Goal: Check status: Check status

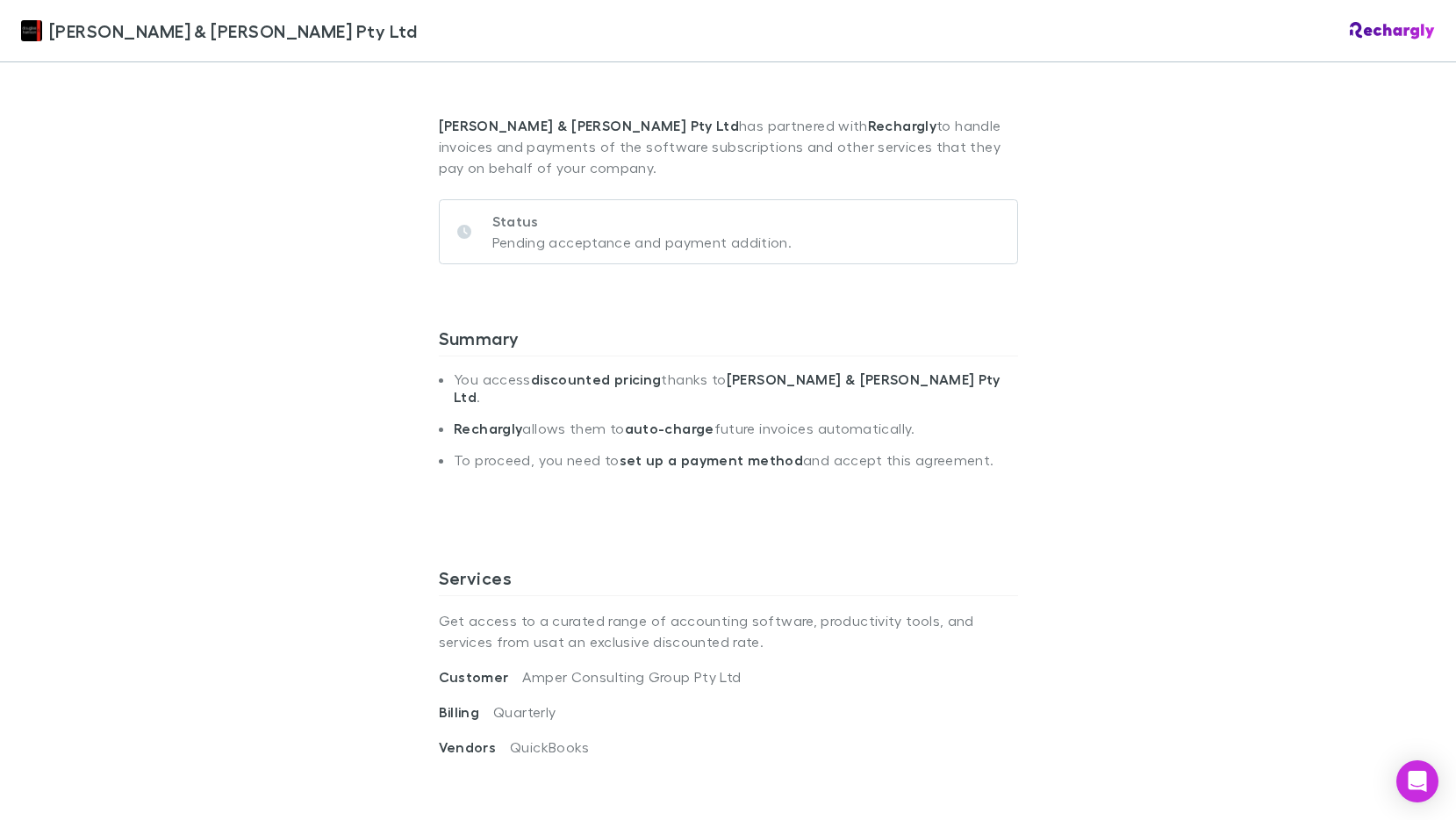
scroll to position [527, 0]
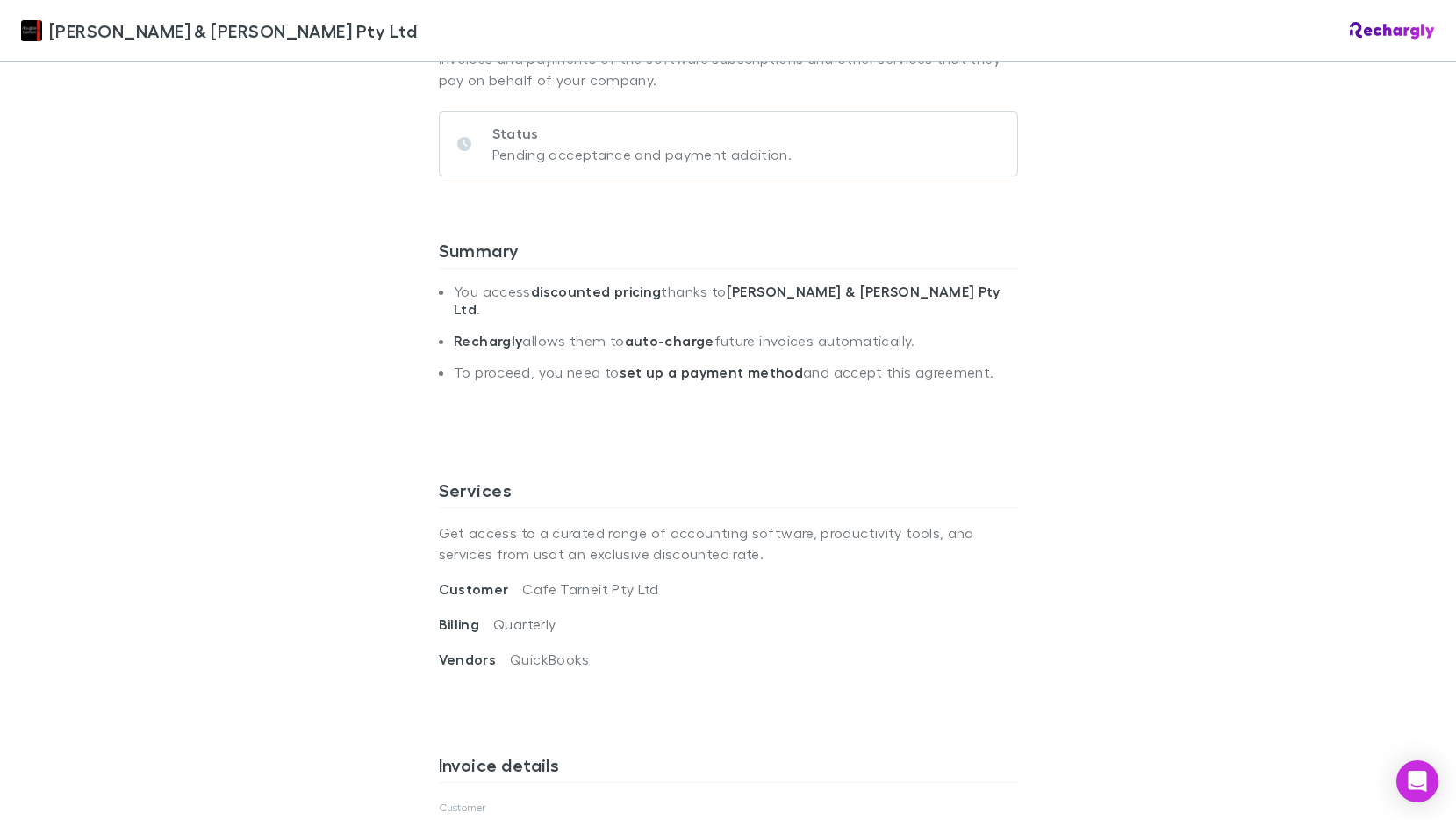
scroll to position [351, 0]
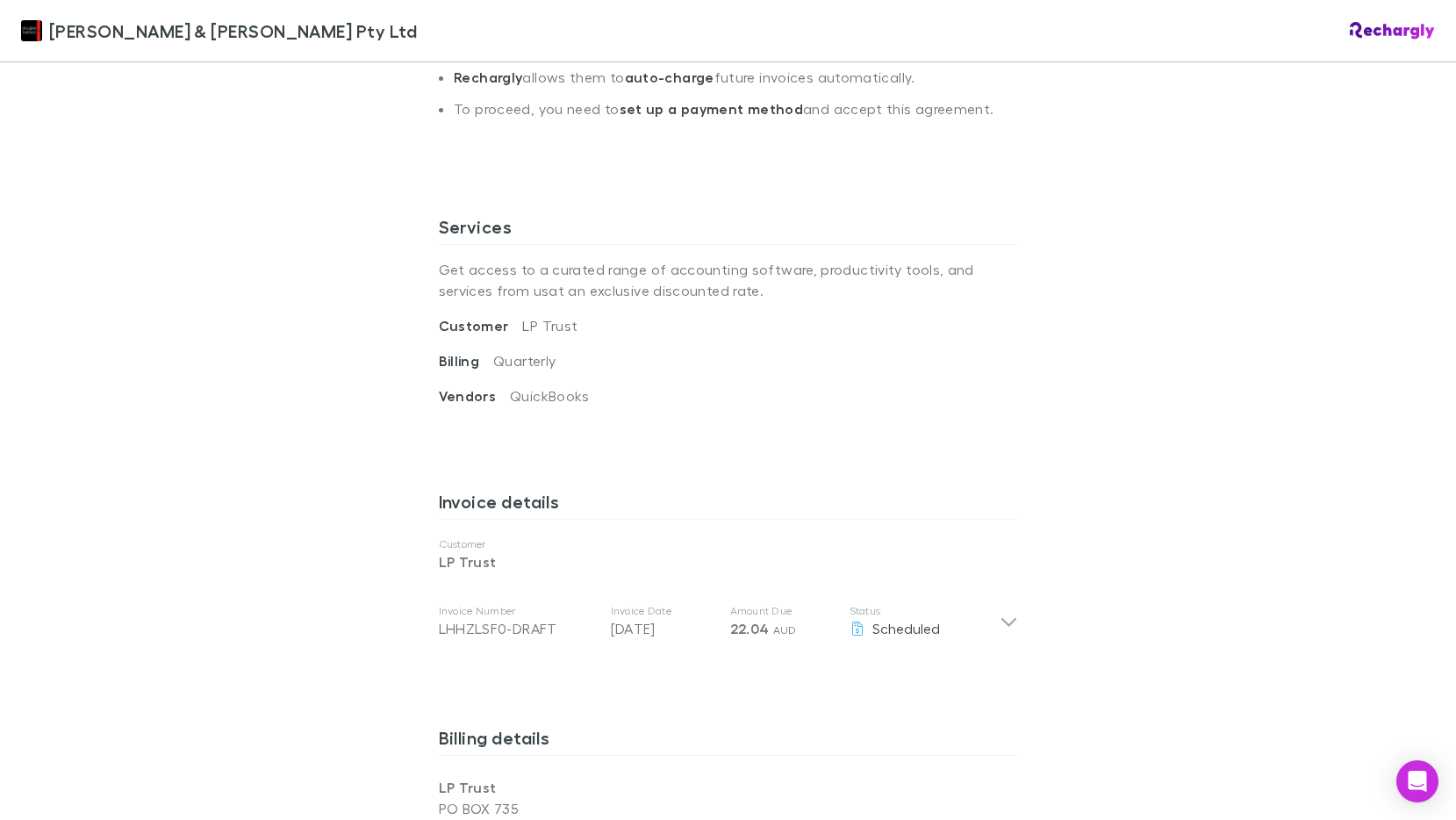
scroll to position [615, 0]
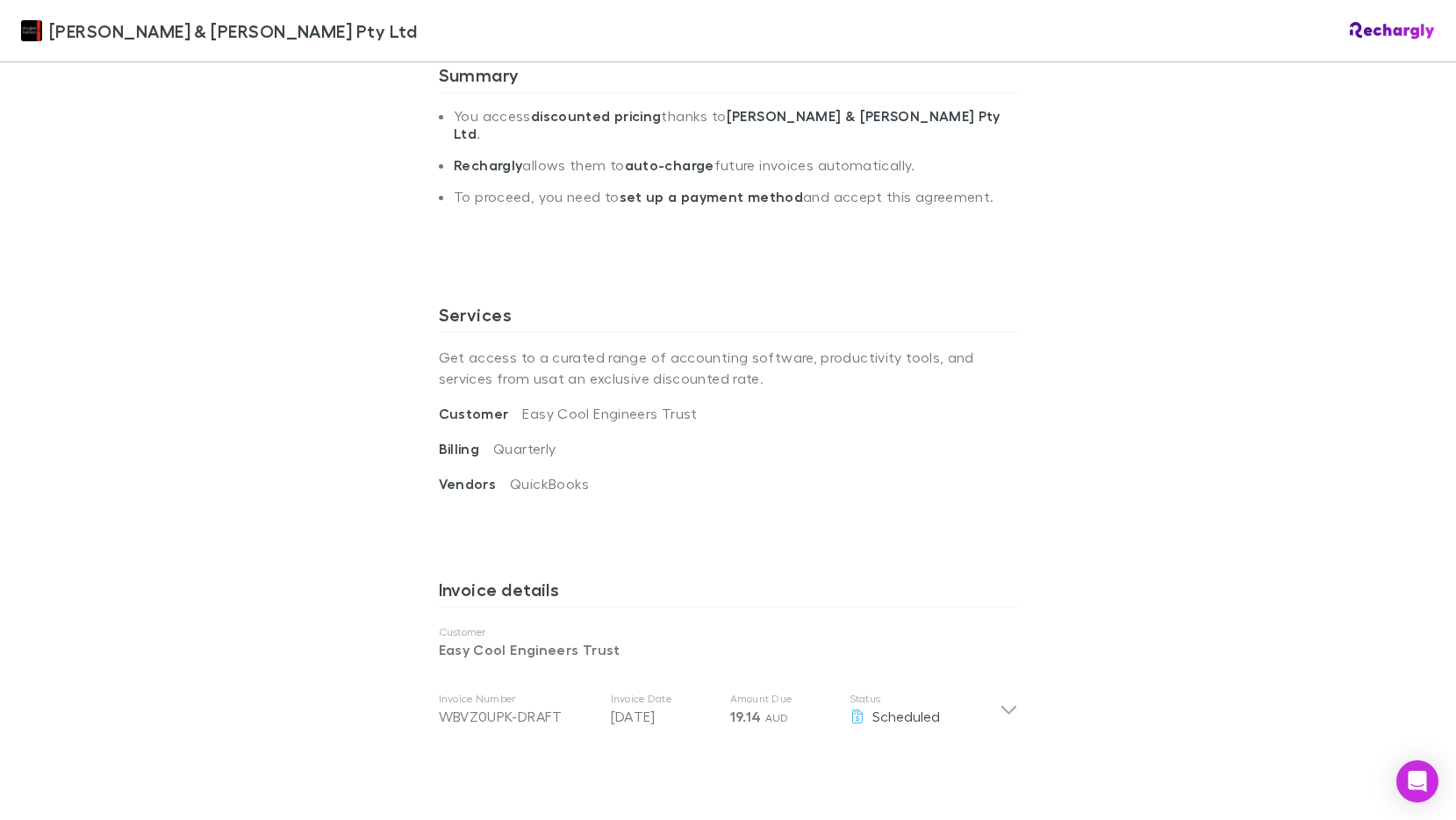
scroll to position [88, 0]
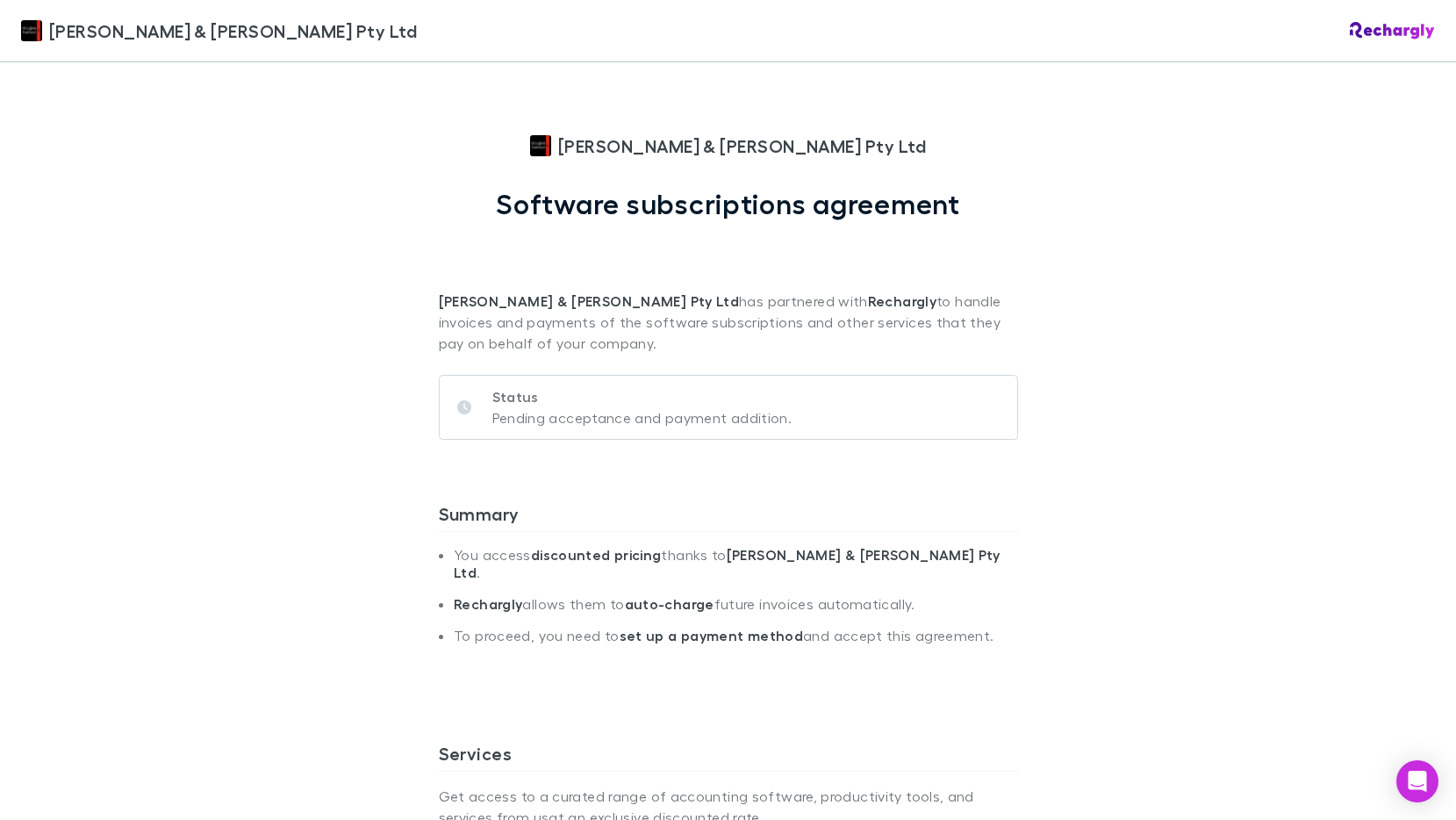
scroll to position [527, 0]
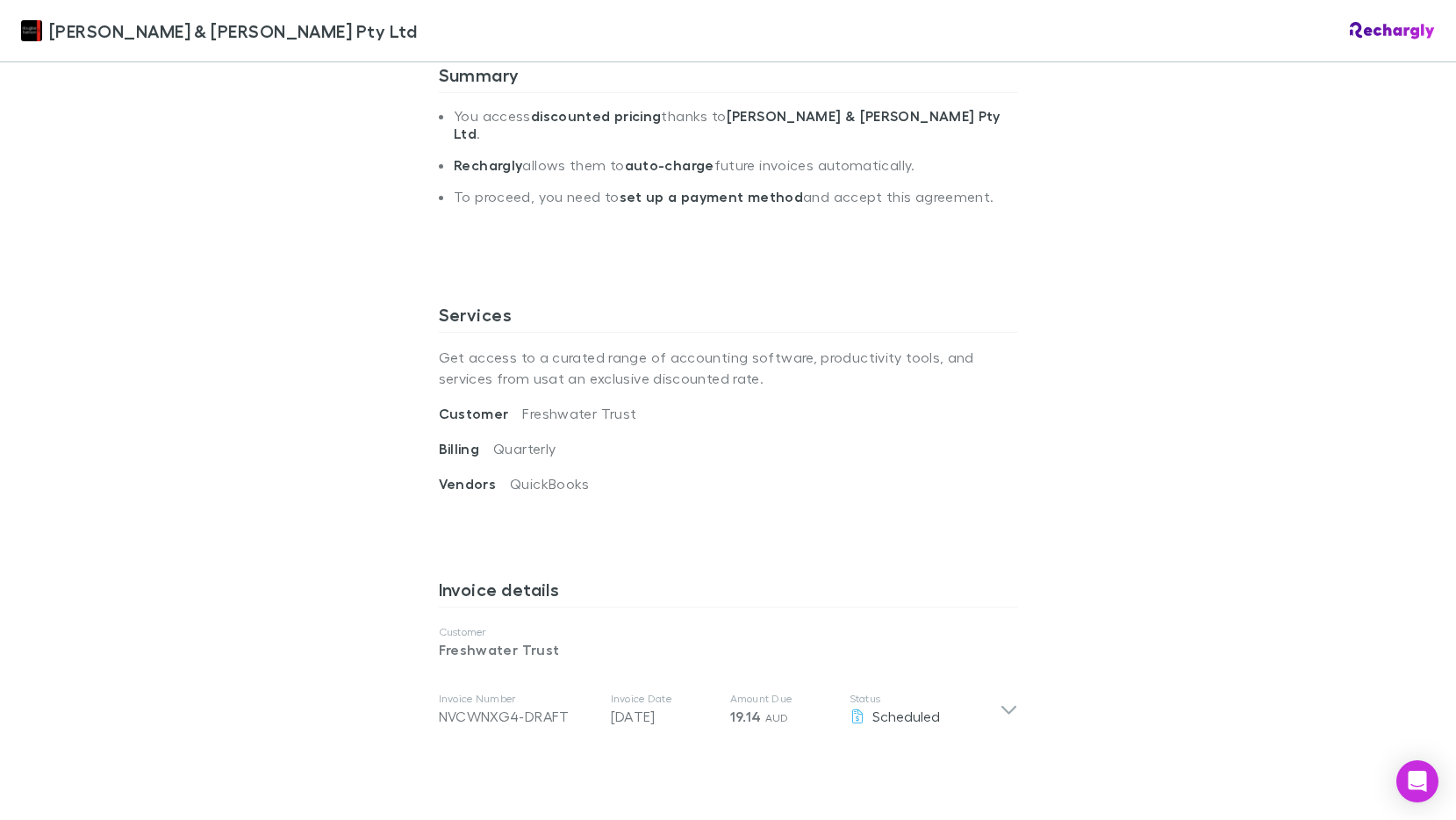
scroll to position [88, 0]
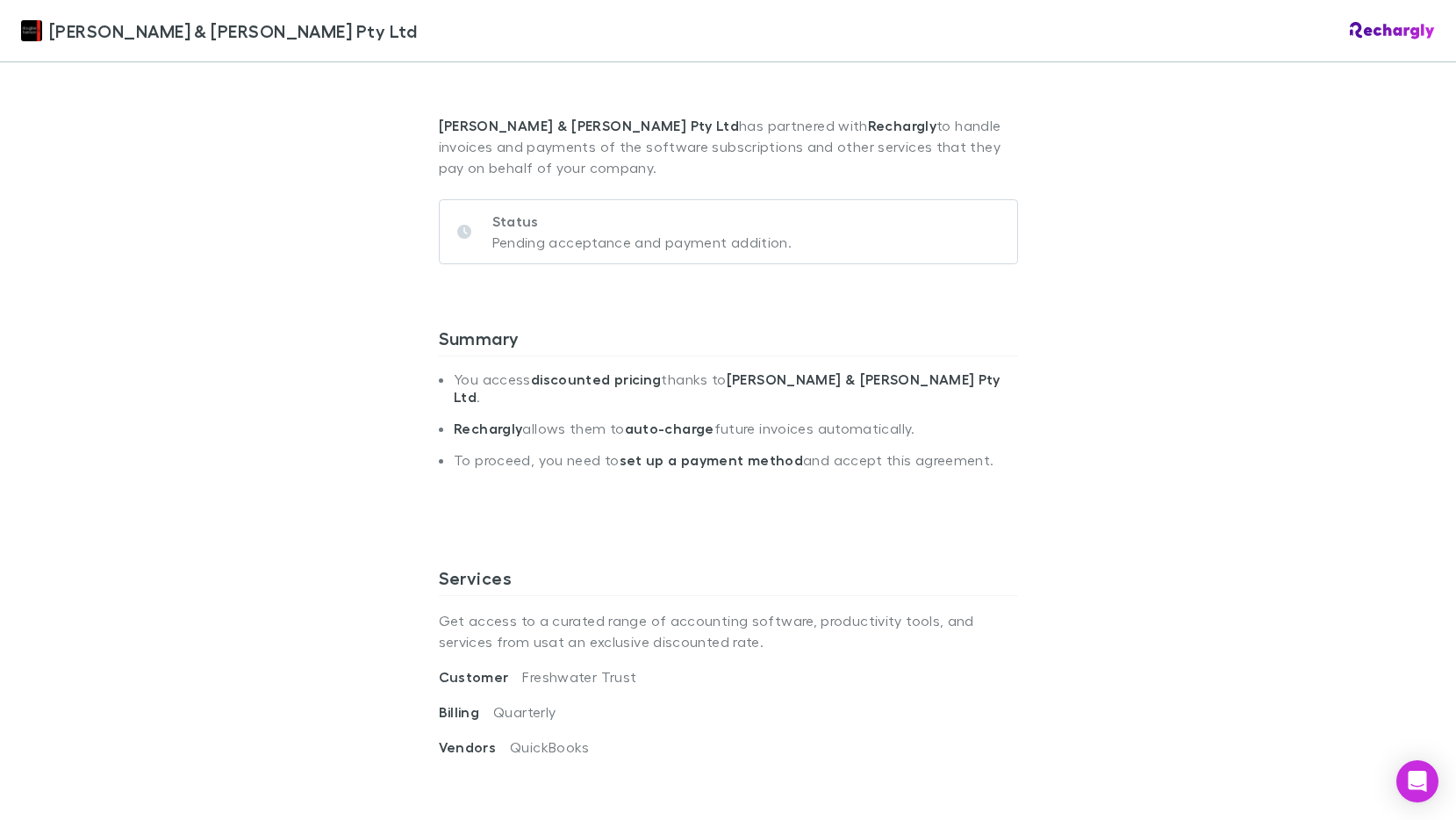
scroll to position [263, 0]
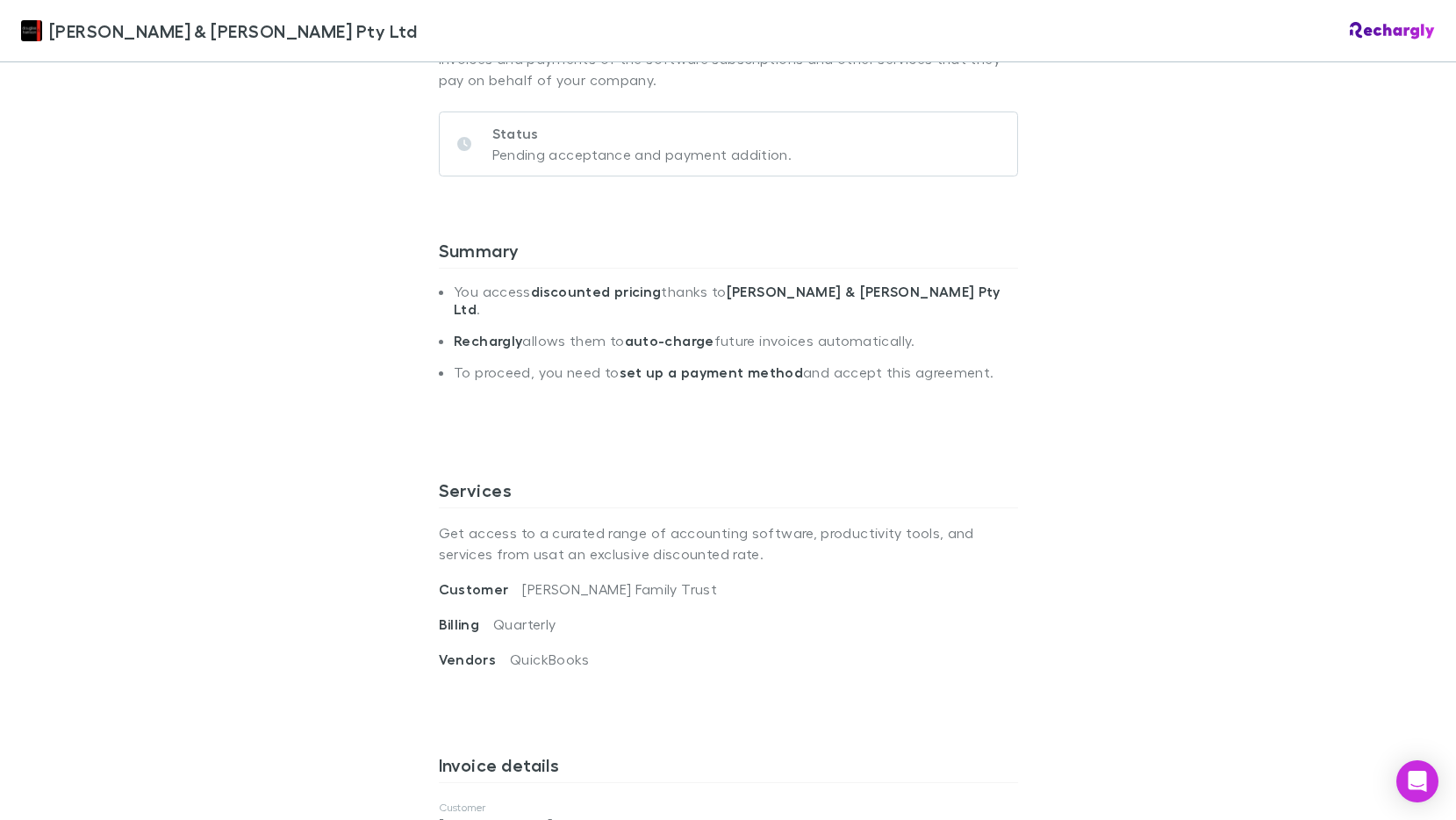
scroll to position [615, 0]
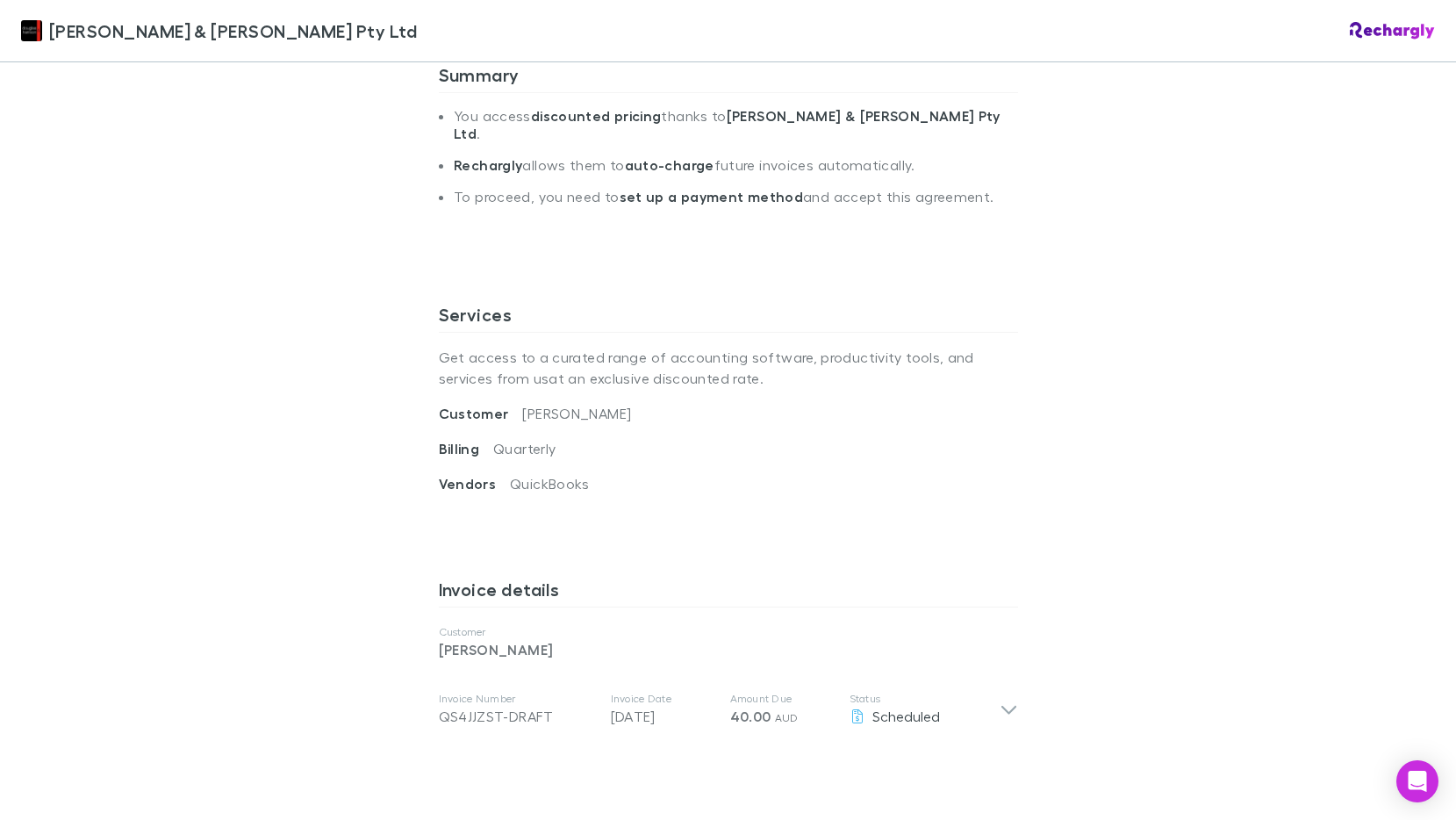
scroll to position [263, 0]
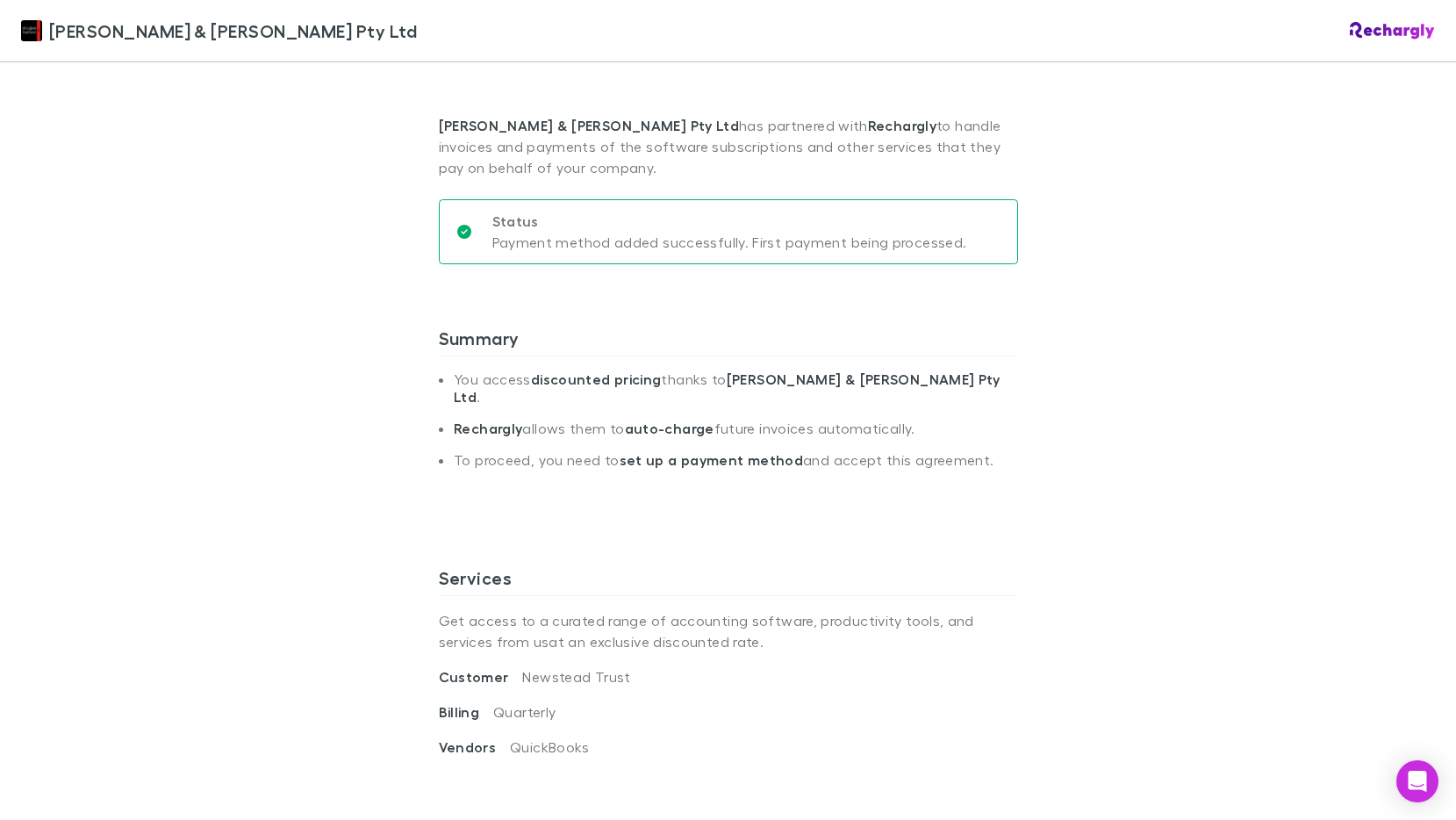
scroll to position [263, 0]
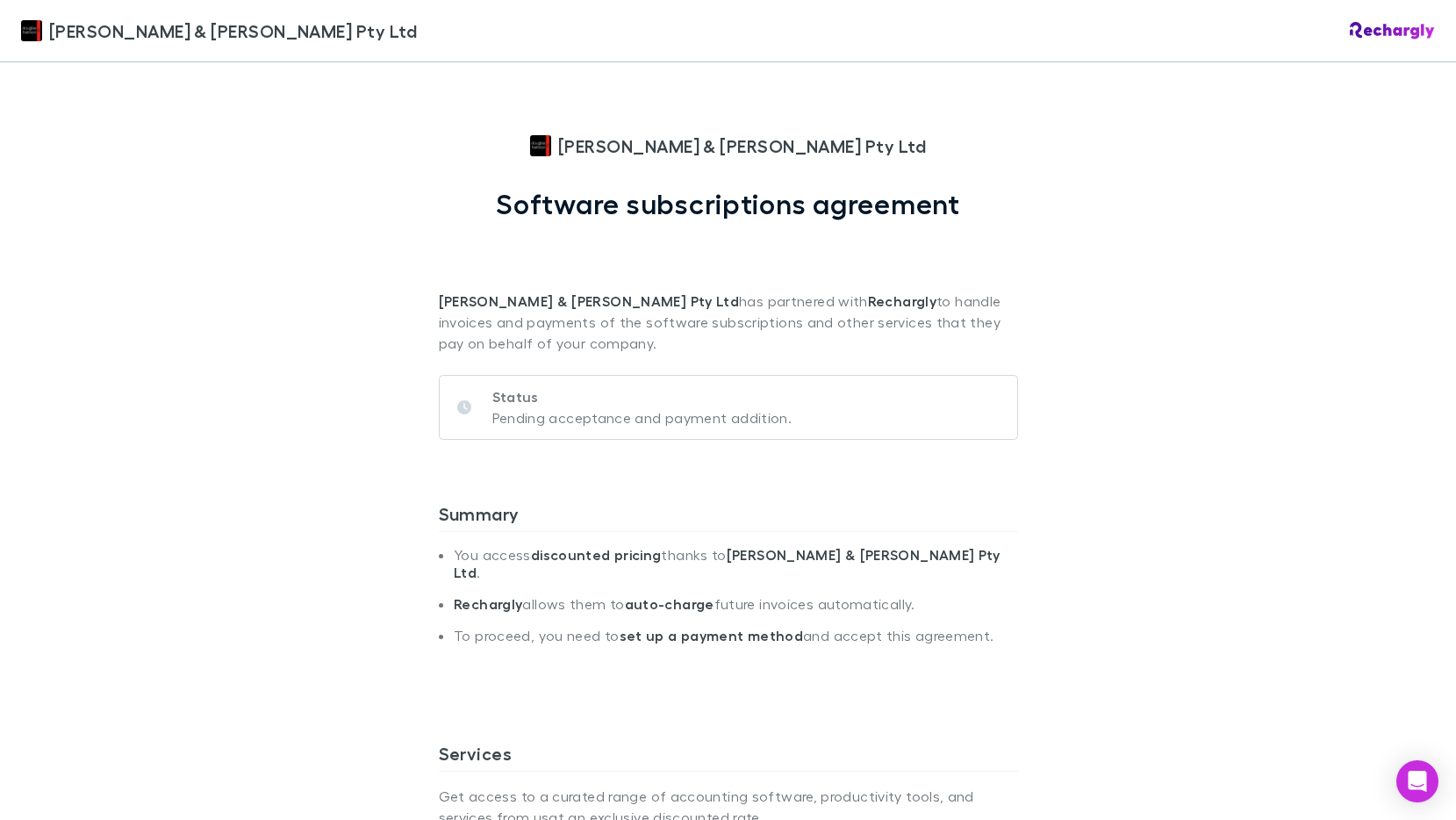
scroll to position [351, 0]
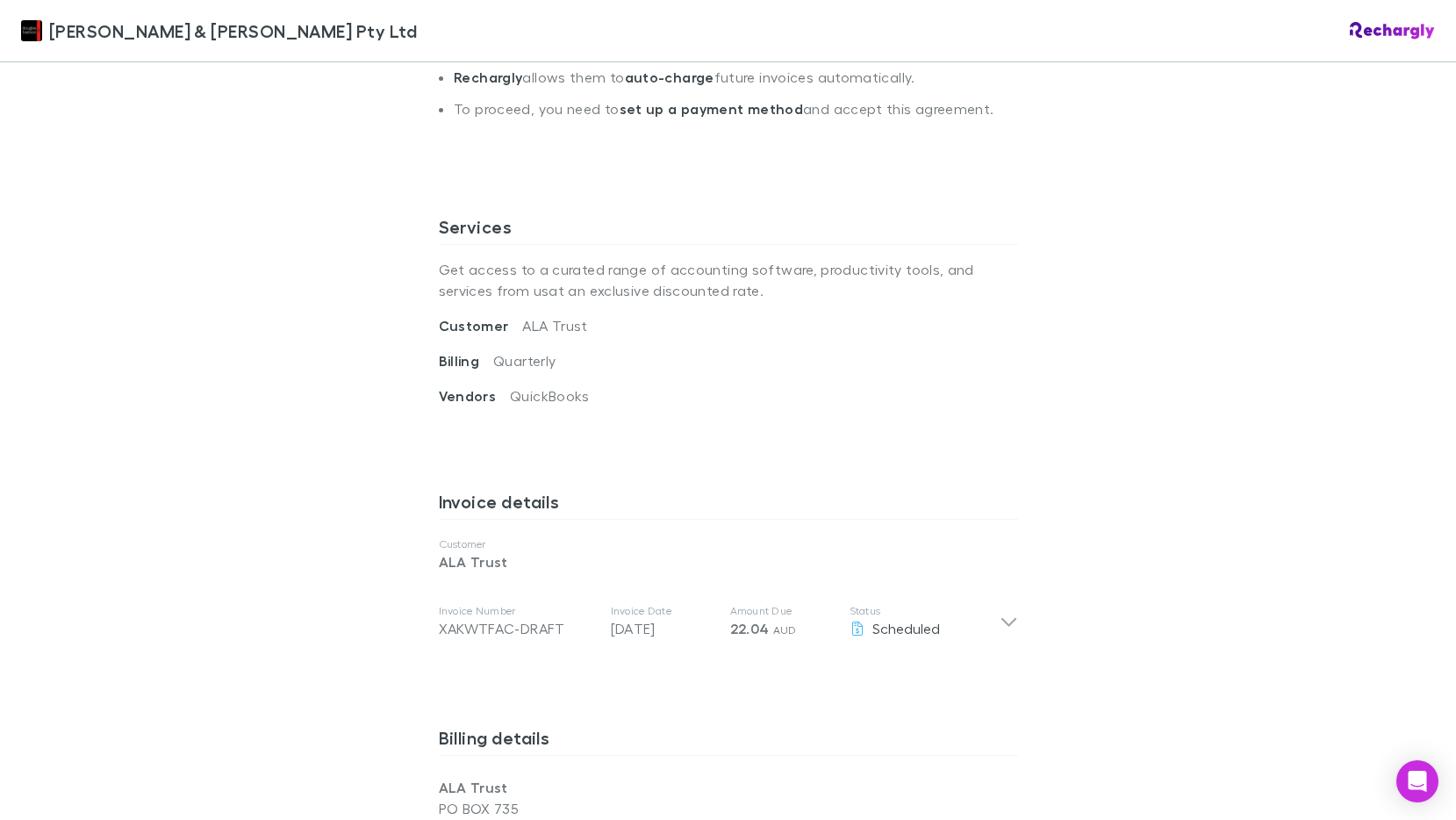
scroll to position [615, 0]
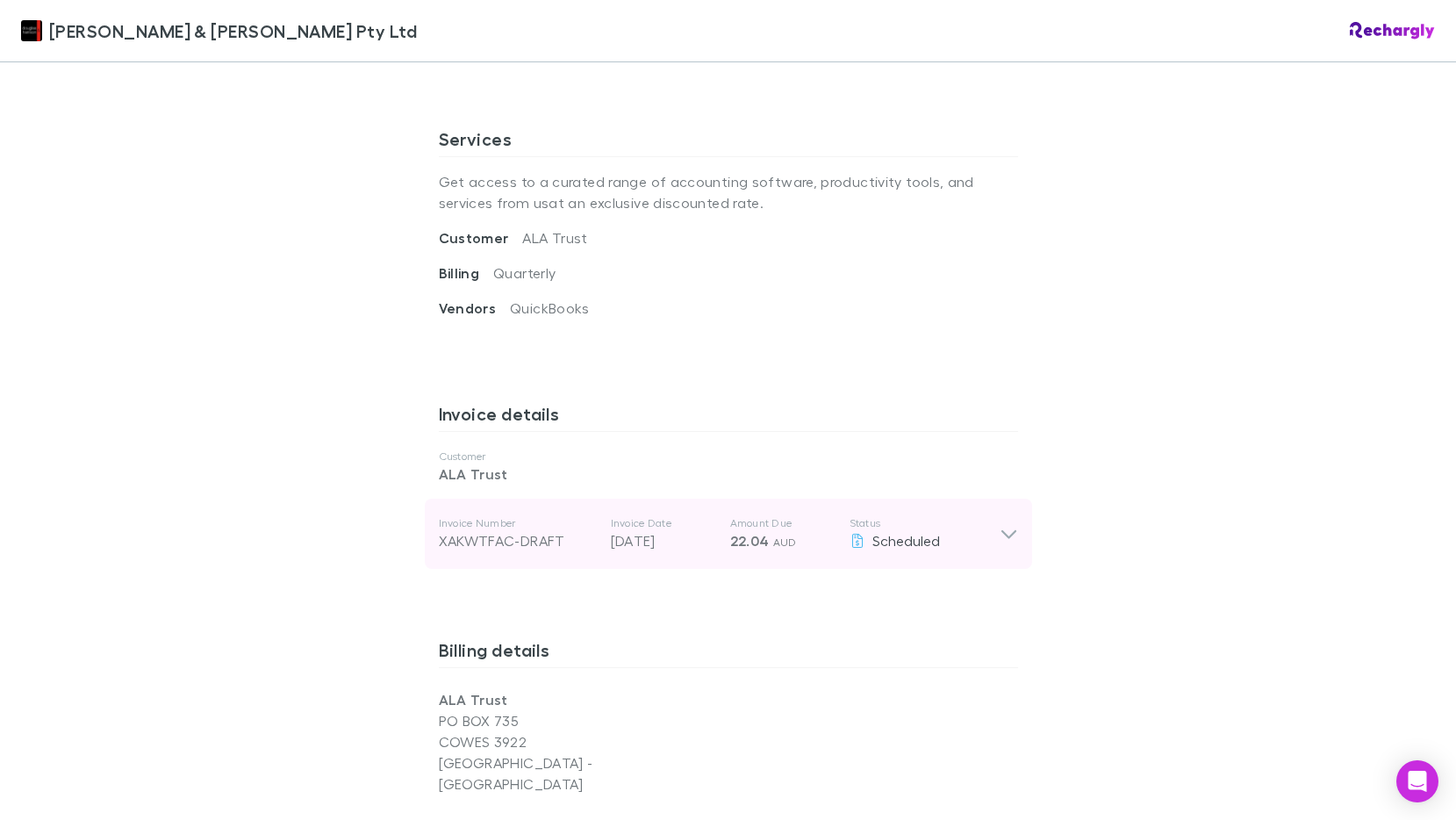
click at [1001, 524] on icon at bounding box center [1009, 535] width 19 height 21
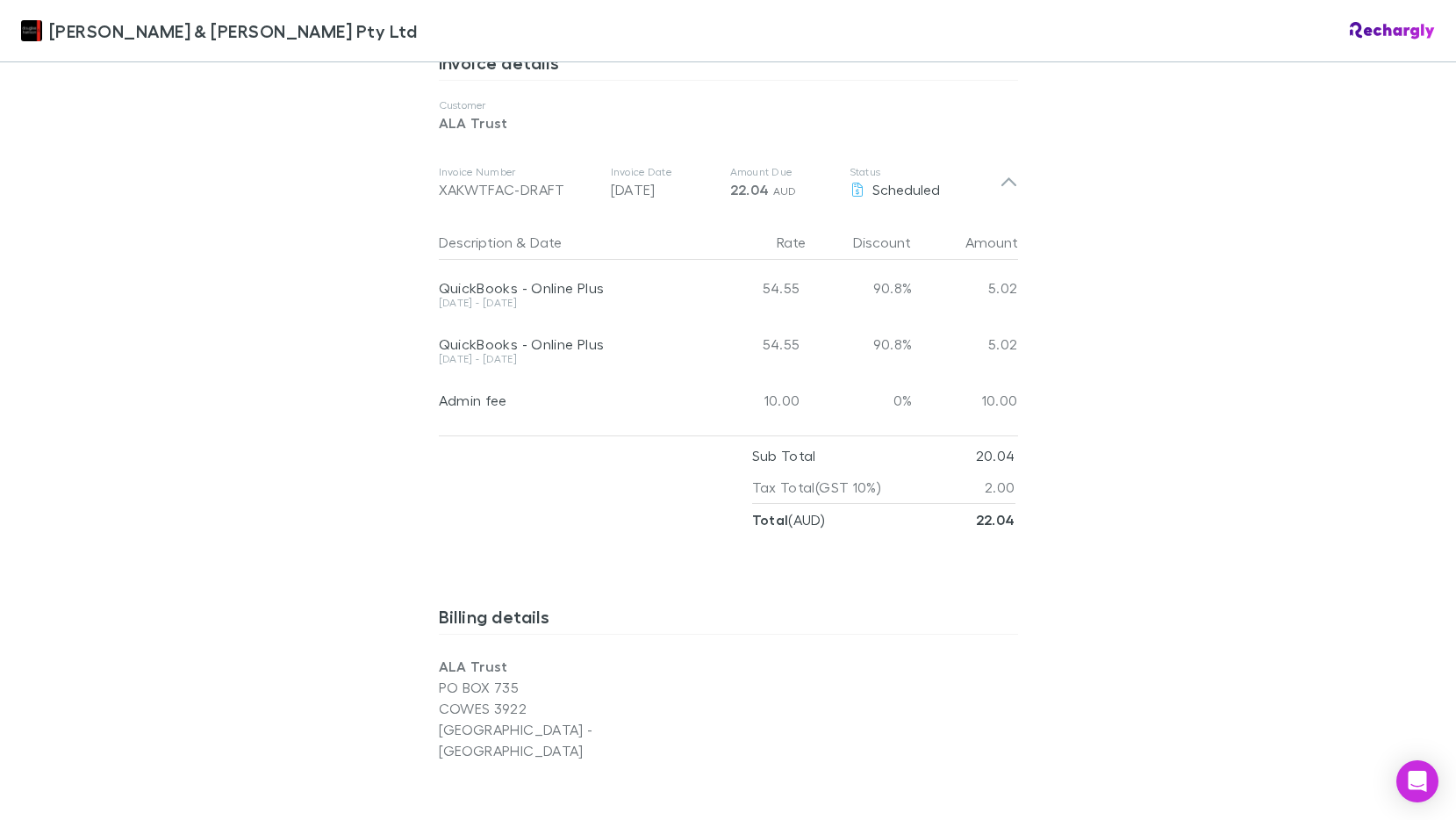
scroll to position [527, 0]
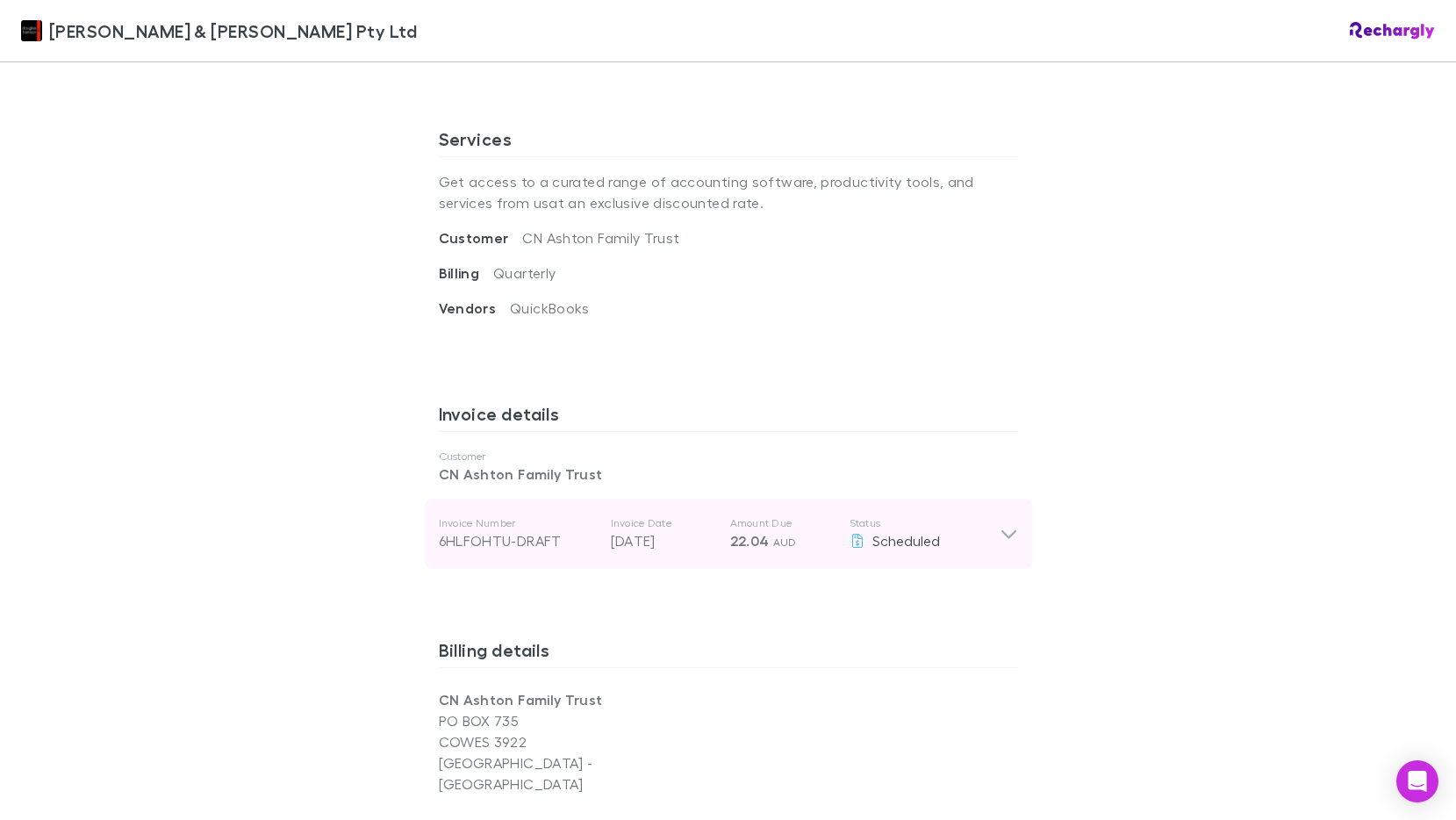
scroll to position [703, 0]
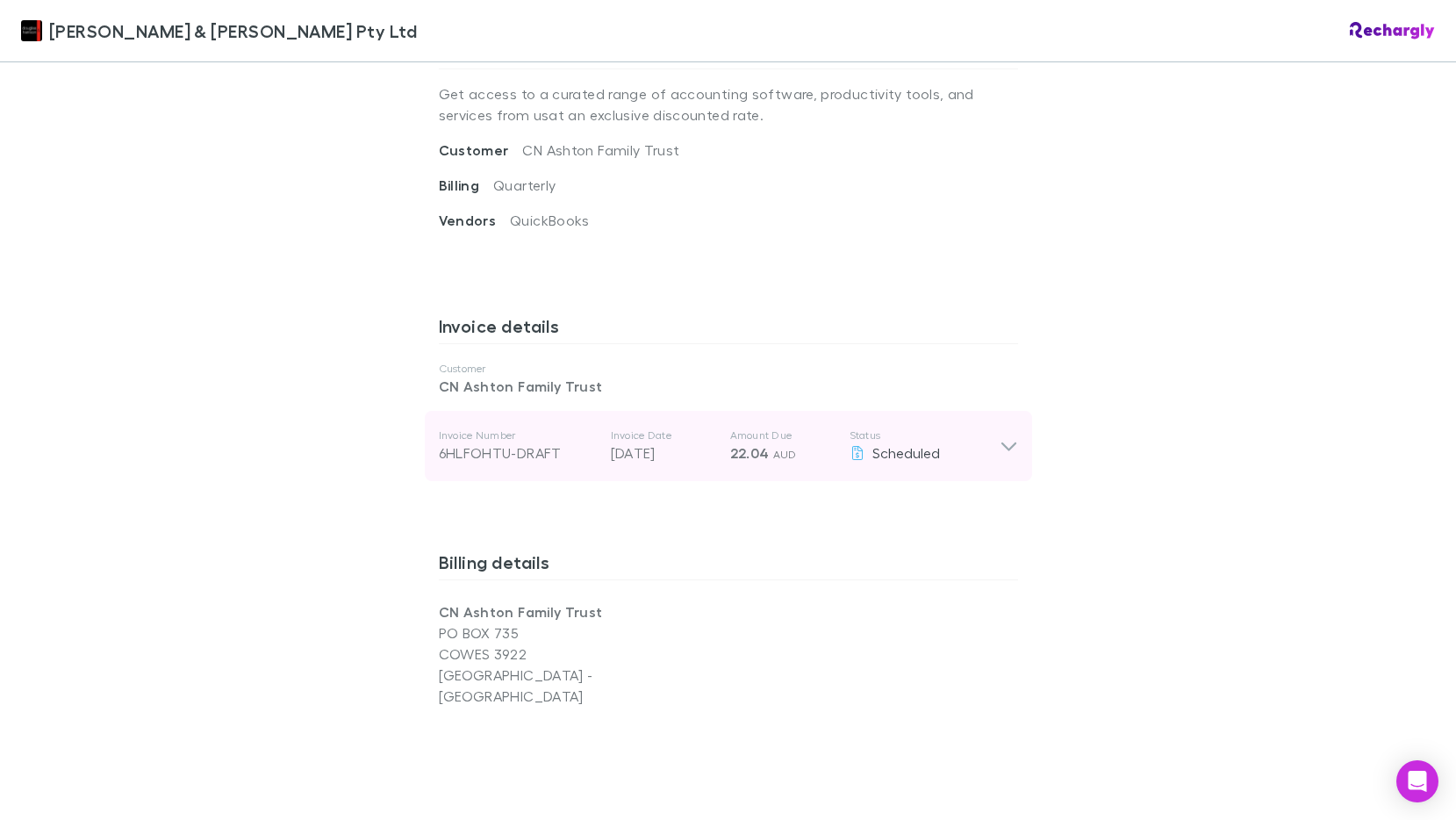
click at [1002, 436] on icon at bounding box center [1009, 446] width 19 height 21
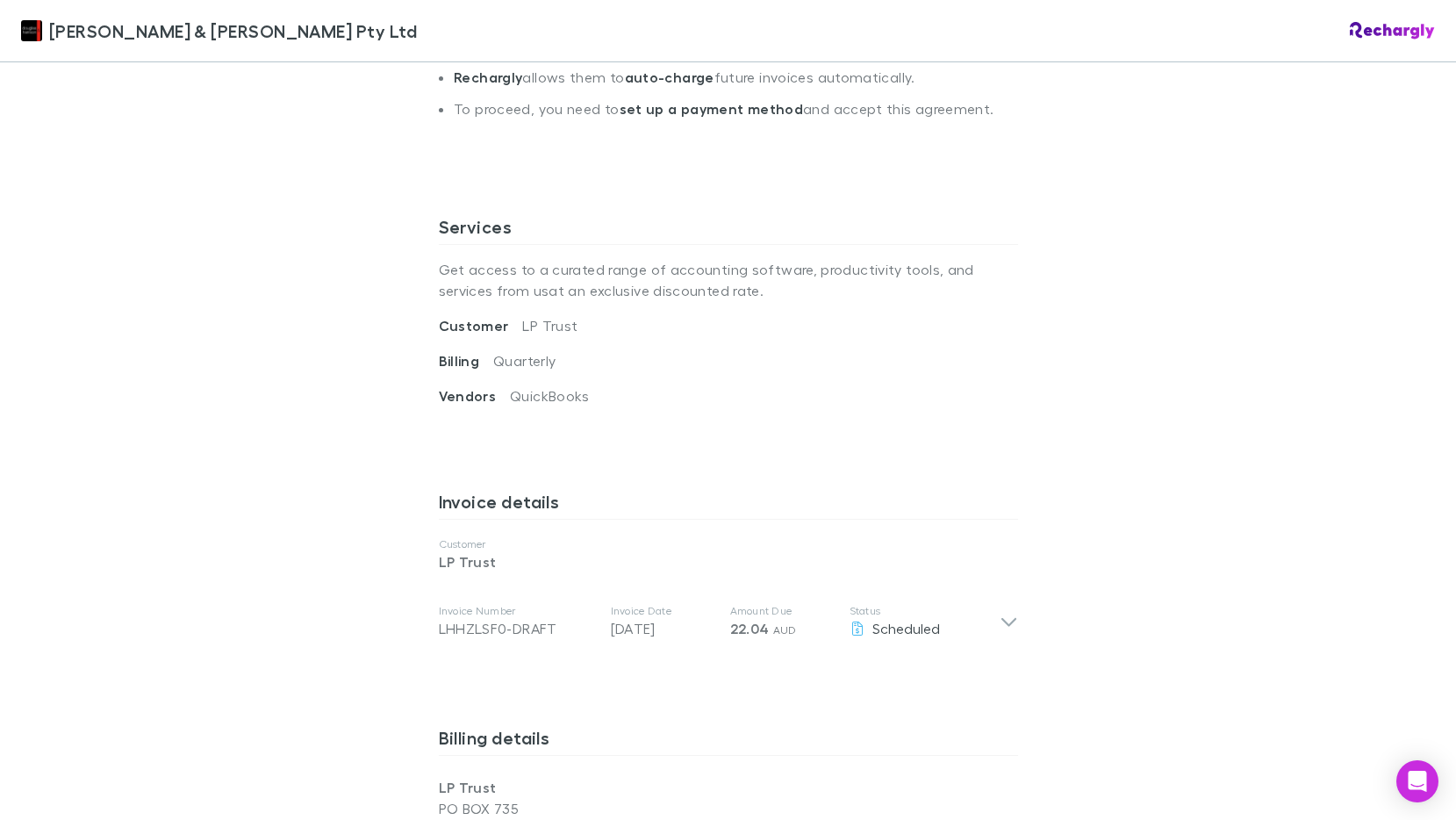
scroll to position [615, 0]
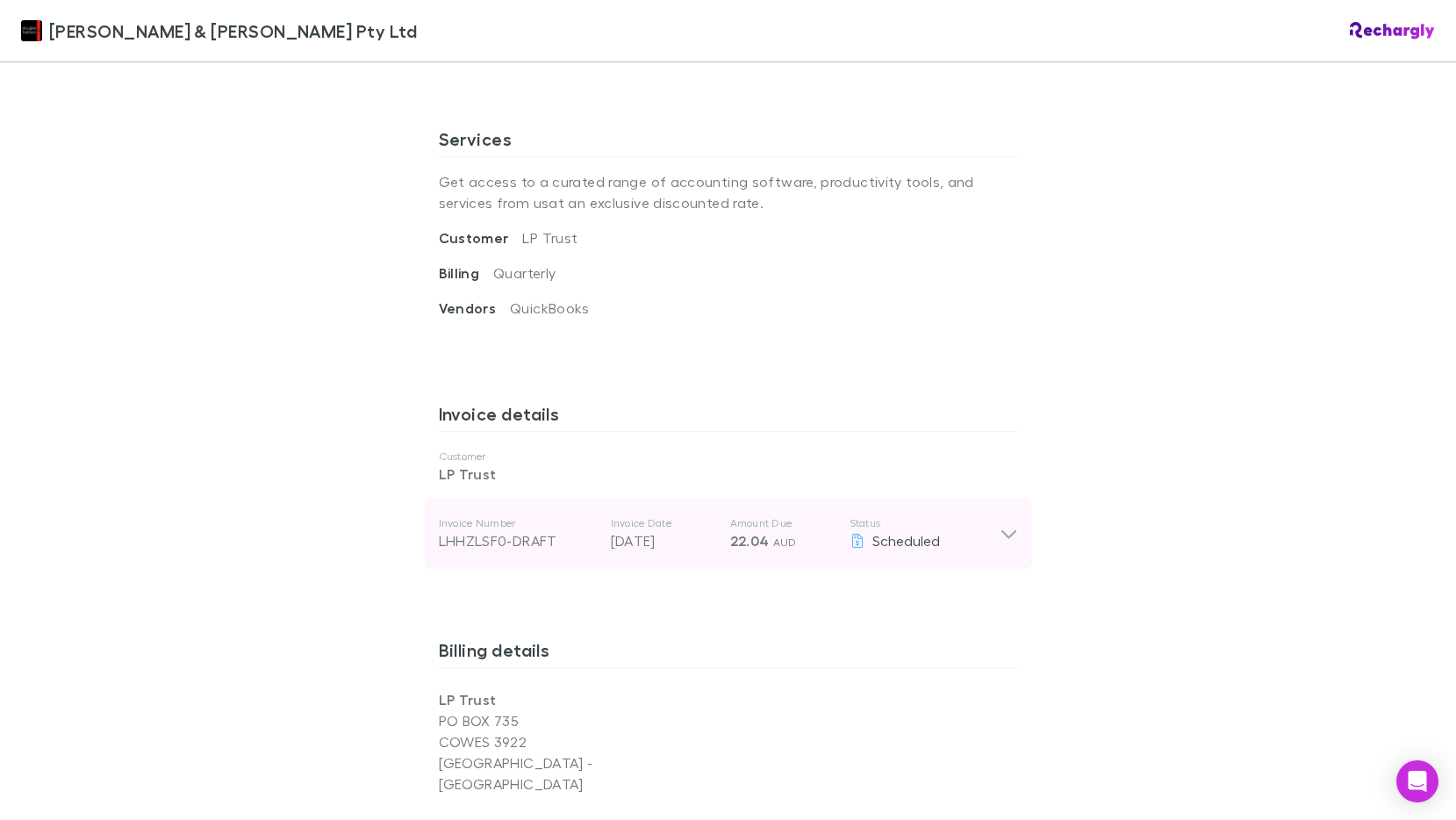
click at [1001, 530] on icon at bounding box center [1008, 535] width 15 height 9
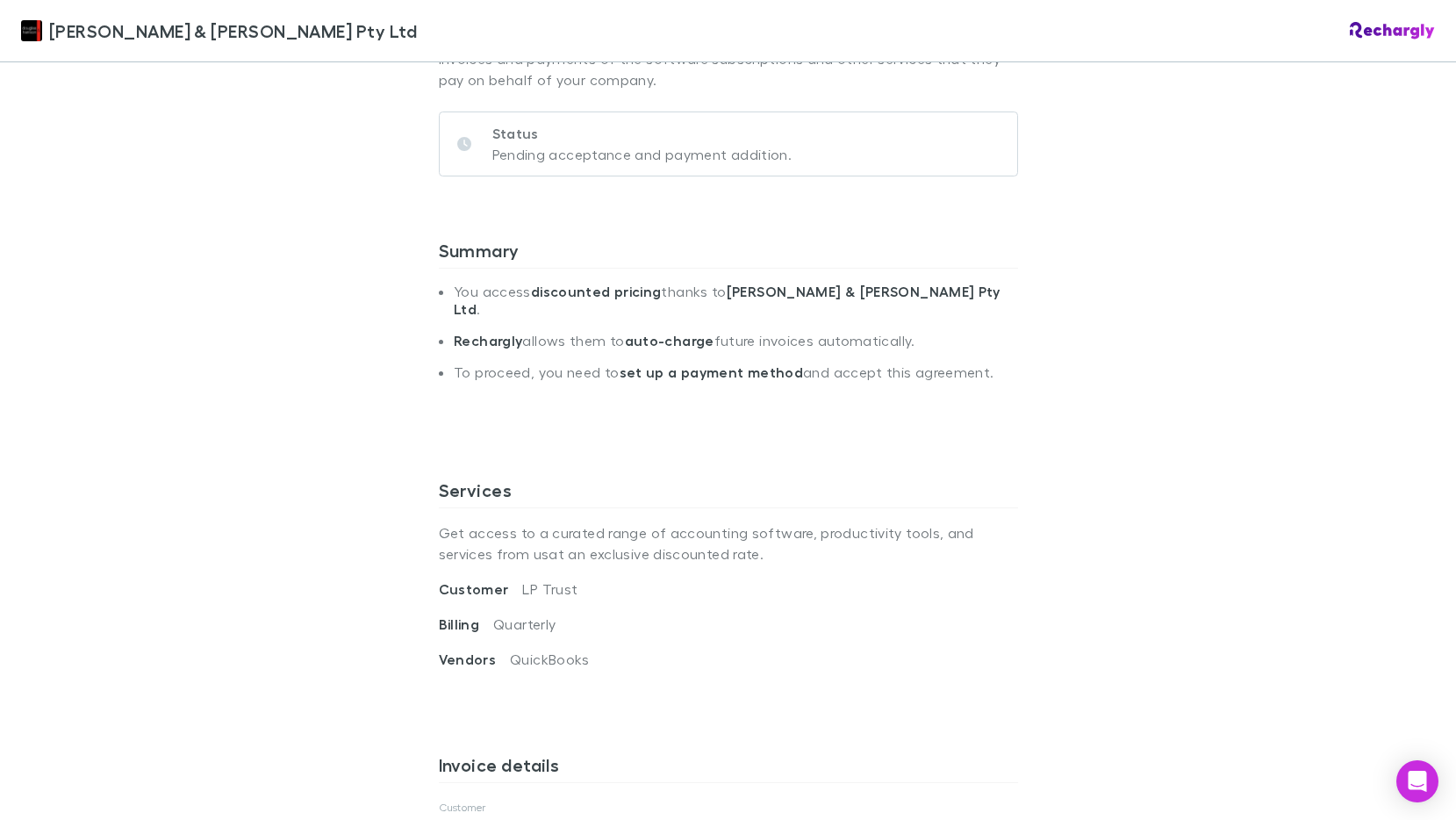
scroll to position [351, 0]
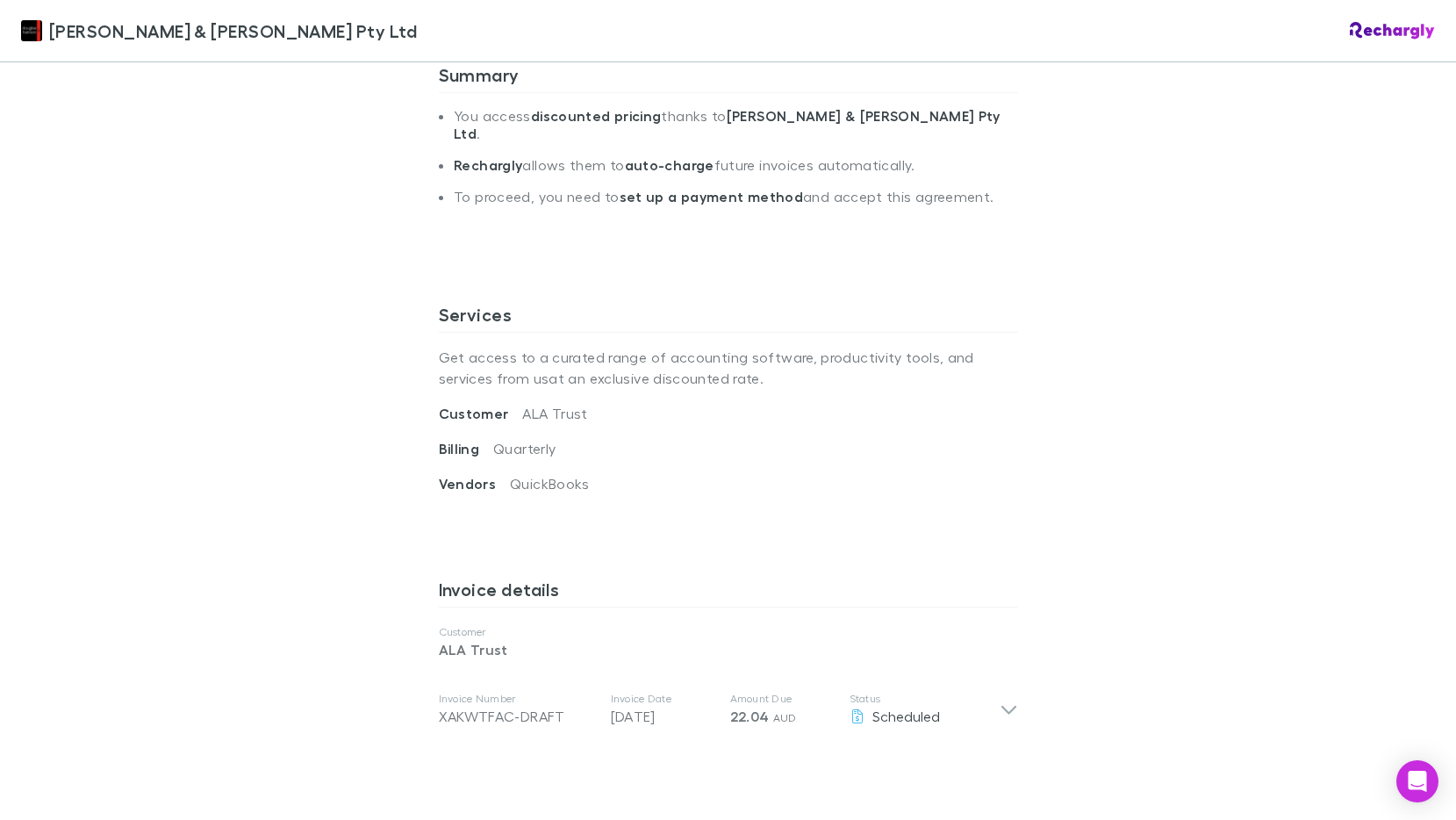
scroll to position [703, 0]
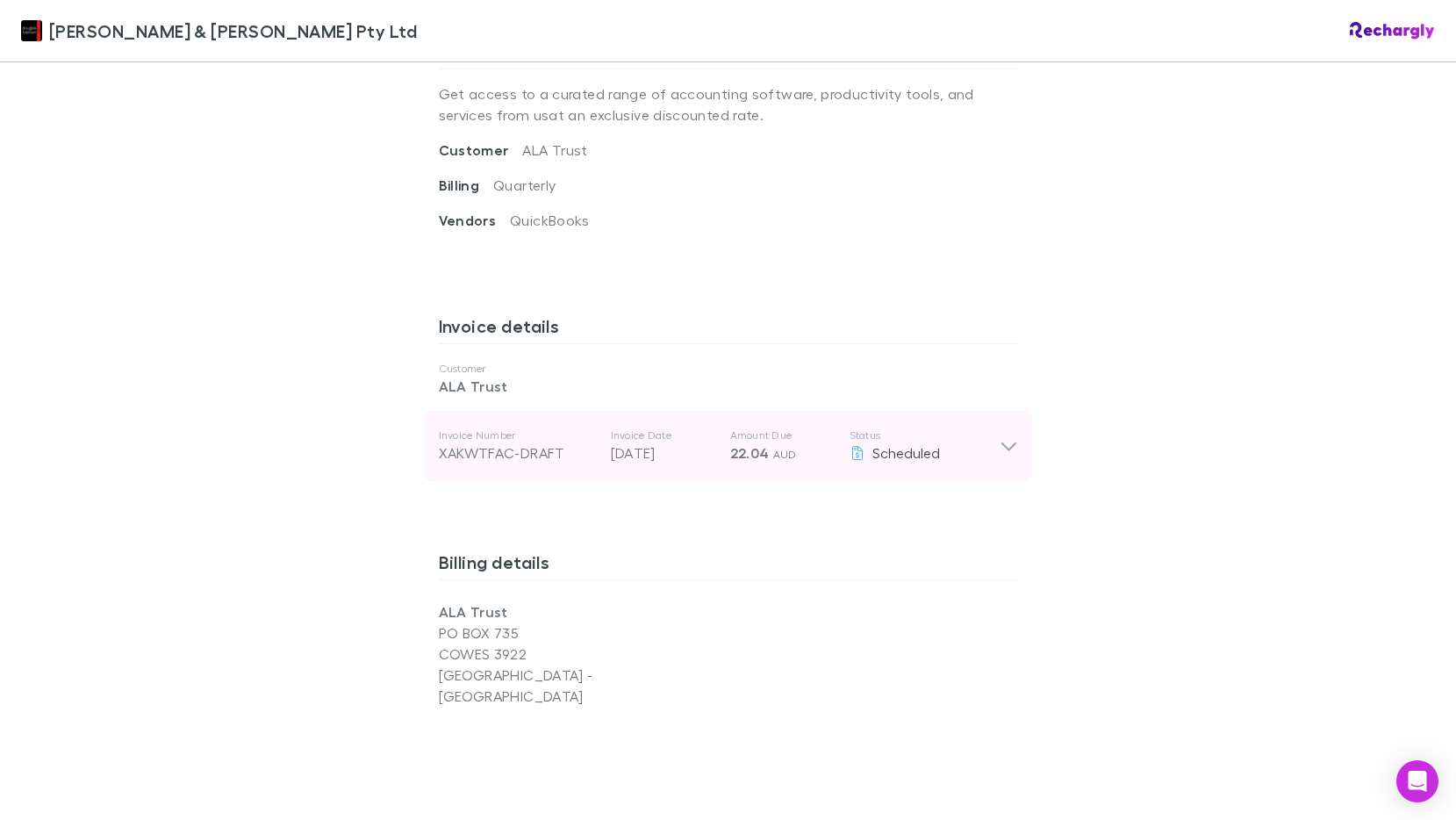
click at [1004, 436] on icon at bounding box center [1009, 446] width 19 height 21
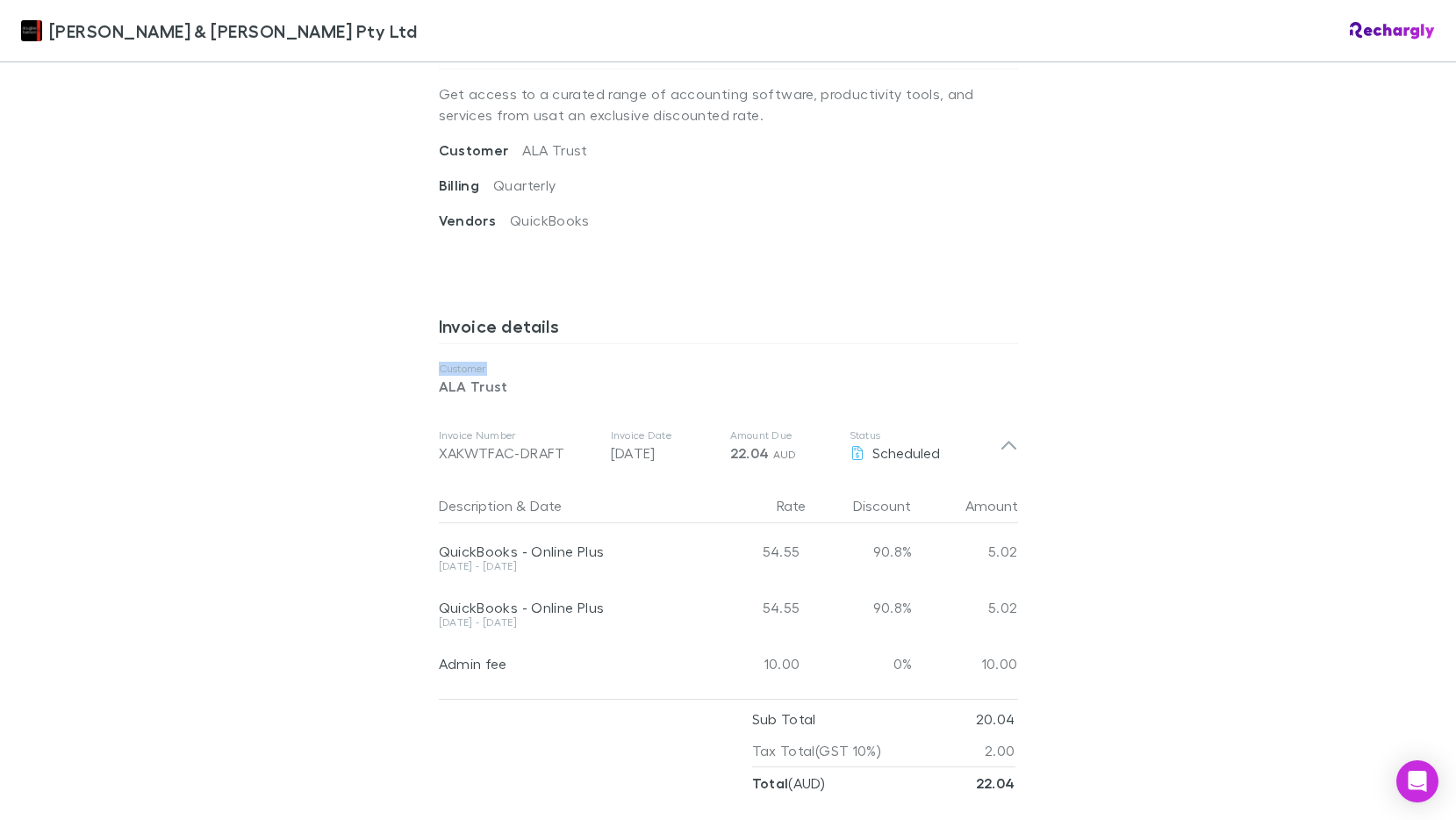
click at [1284, 332] on div "Douglas & Harrison Pty Ltd Douglas & Harrison Pty Ltd Software subscriptions ag…" at bounding box center [728, 410] width 1456 height 820
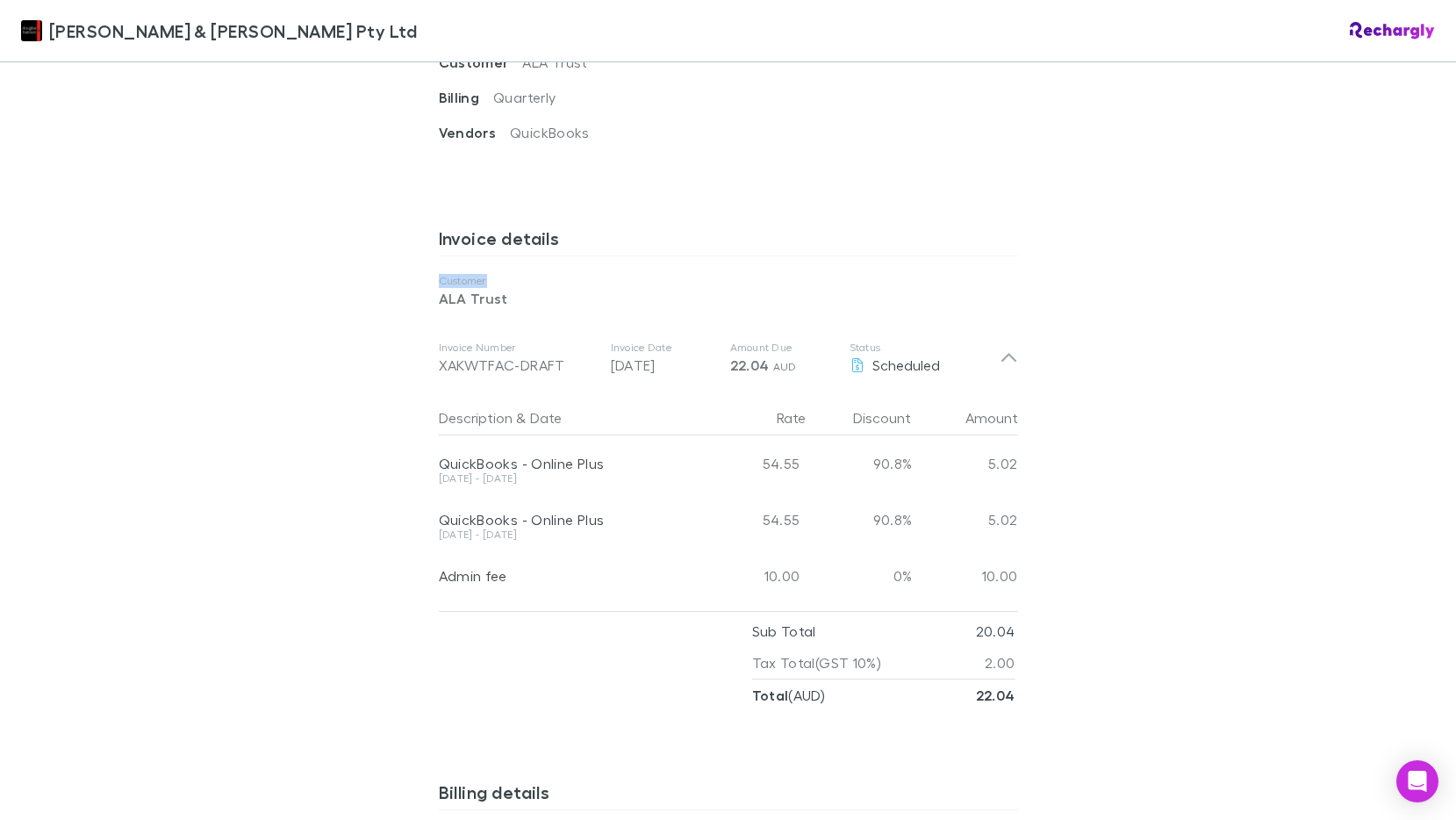
scroll to position [879, 0]
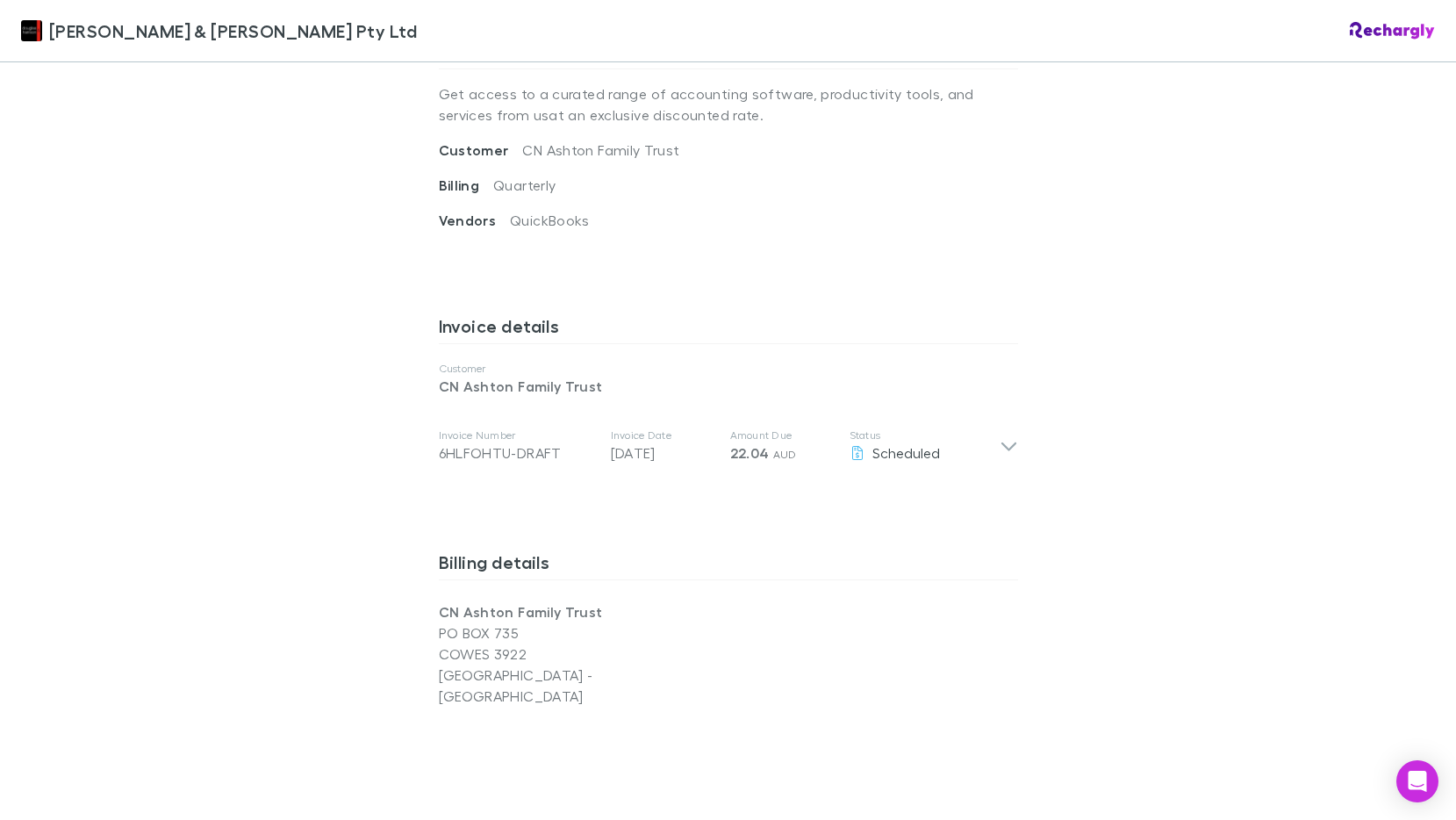
scroll to position [791, 0]
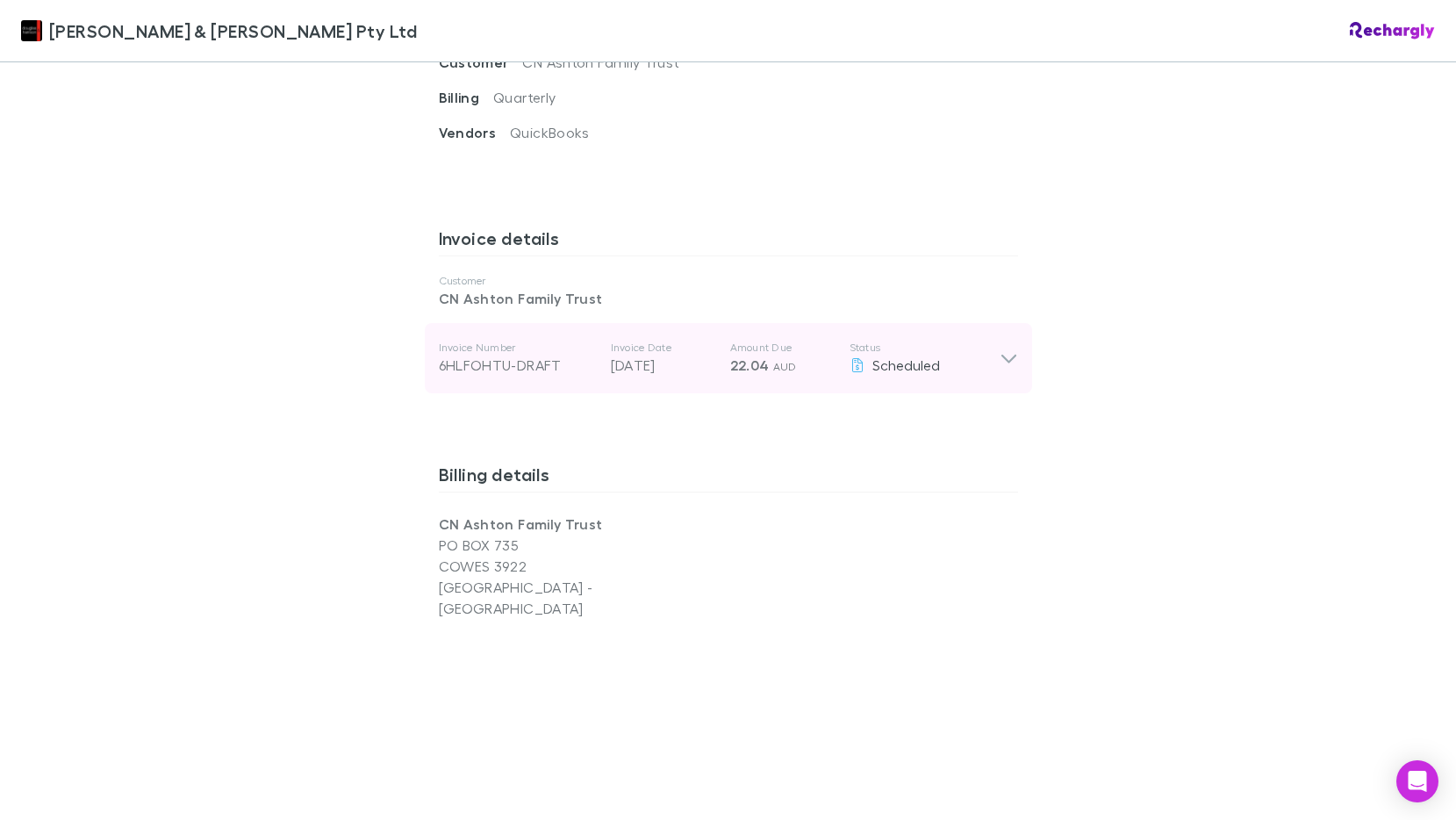
click at [1017, 336] on div "Invoice Number 6HLFOHTU-DRAFT Invoice Date [DATE] Amount Due 22.04 AUD Status S…" at bounding box center [728, 358] width 607 height 70
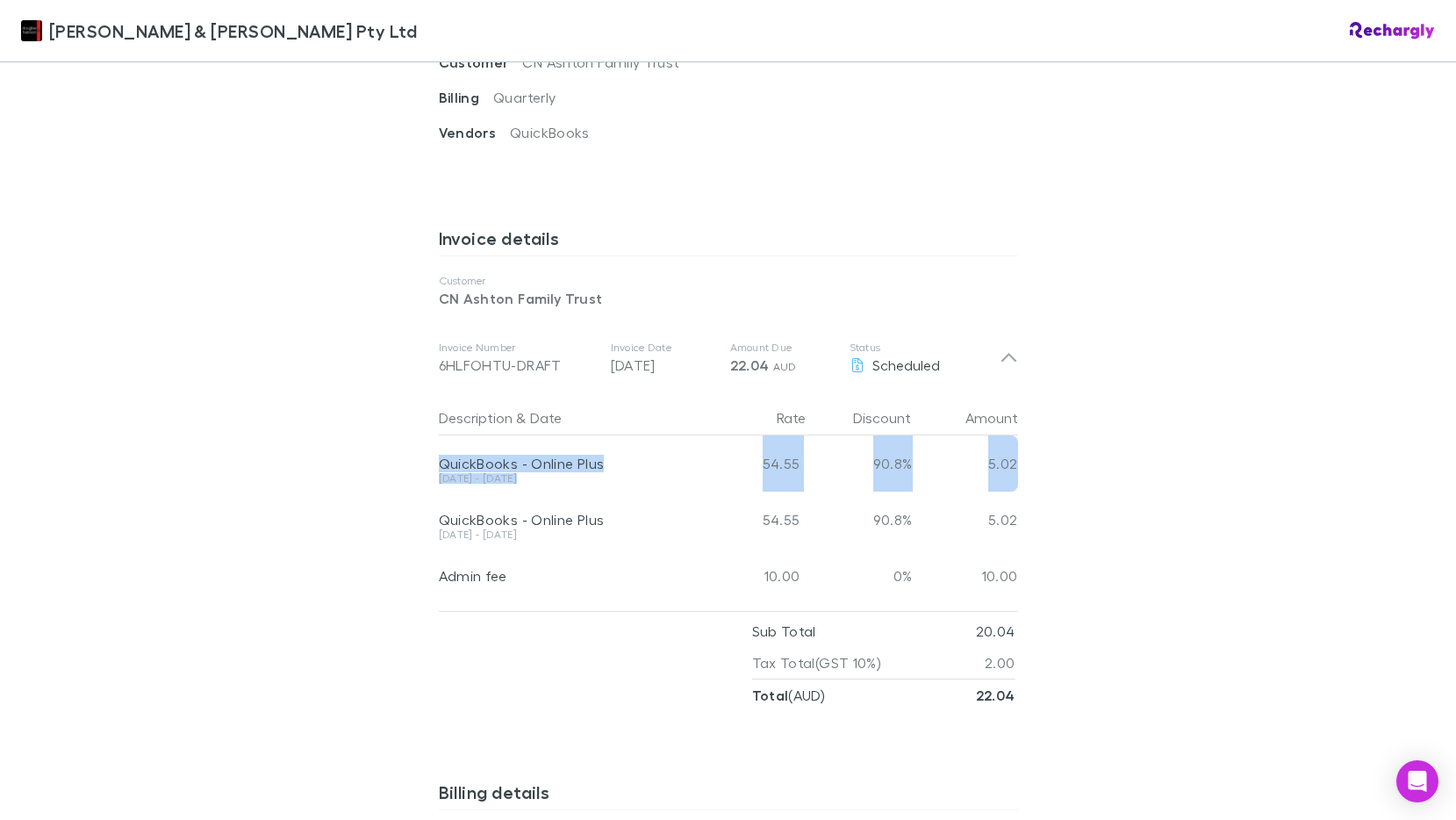
drag, startPoint x: 1042, startPoint y: 451, endPoint x: 356, endPoint y: 458, distance: 686.0
click at [356, 458] on div "[PERSON_NAME] & [PERSON_NAME] Pty Ltd [PERSON_NAME] & [PERSON_NAME] Pty Ltd Sof…" at bounding box center [728, 410] width 1456 height 820
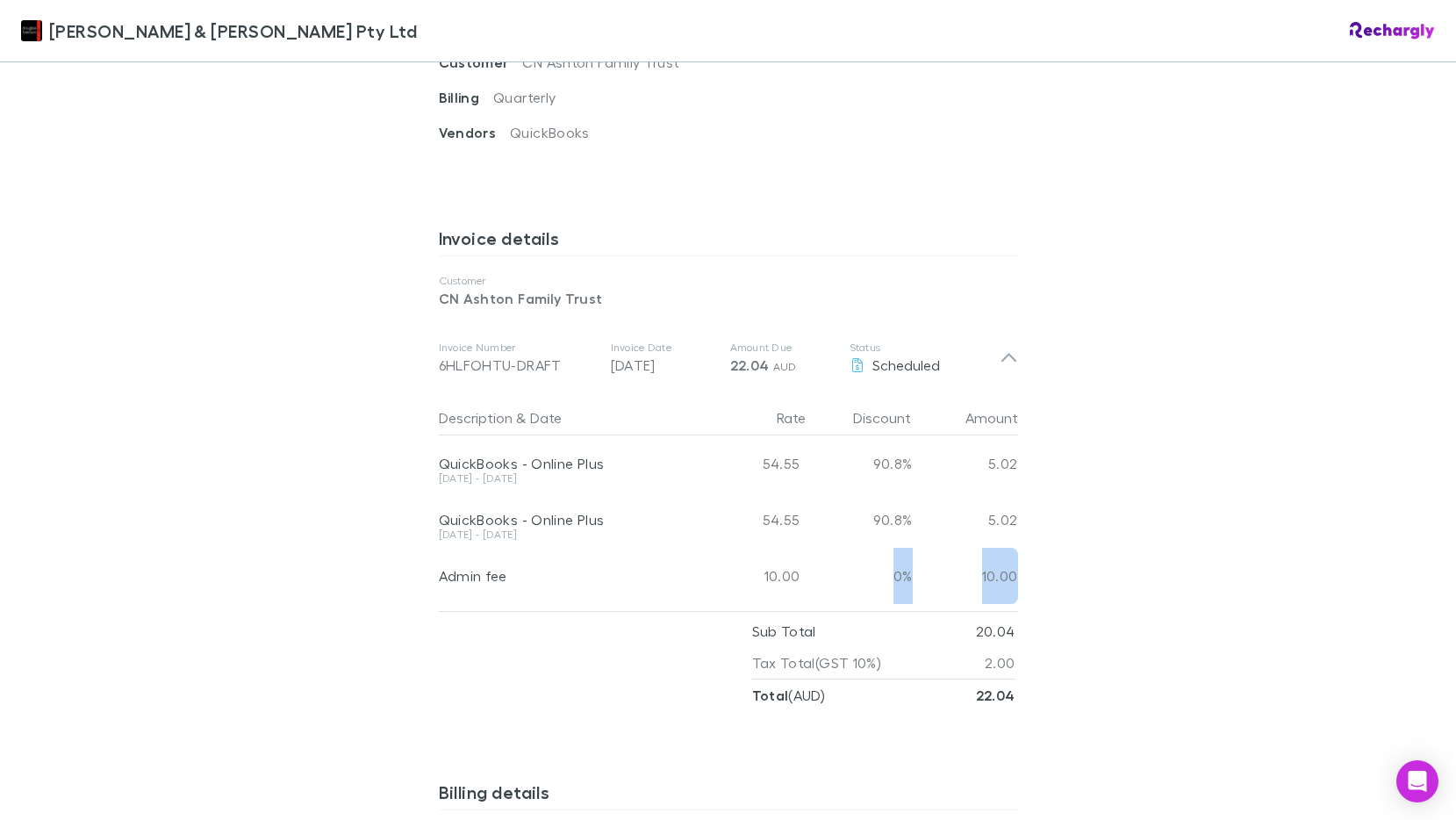
drag, startPoint x: 1036, startPoint y: 558, endPoint x: 798, endPoint y: 562, distance: 238.0
click at [798, 562] on div "[PERSON_NAME] & [PERSON_NAME] Pty Ltd [PERSON_NAME] & [PERSON_NAME] Pty Ltd Sof…" at bounding box center [728, 410] width 1456 height 820
click at [368, 459] on div "[PERSON_NAME] & [PERSON_NAME] Pty Ltd [PERSON_NAME] & [PERSON_NAME] Pty Ltd Sof…" at bounding box center [728, 410] width 1456 height 820
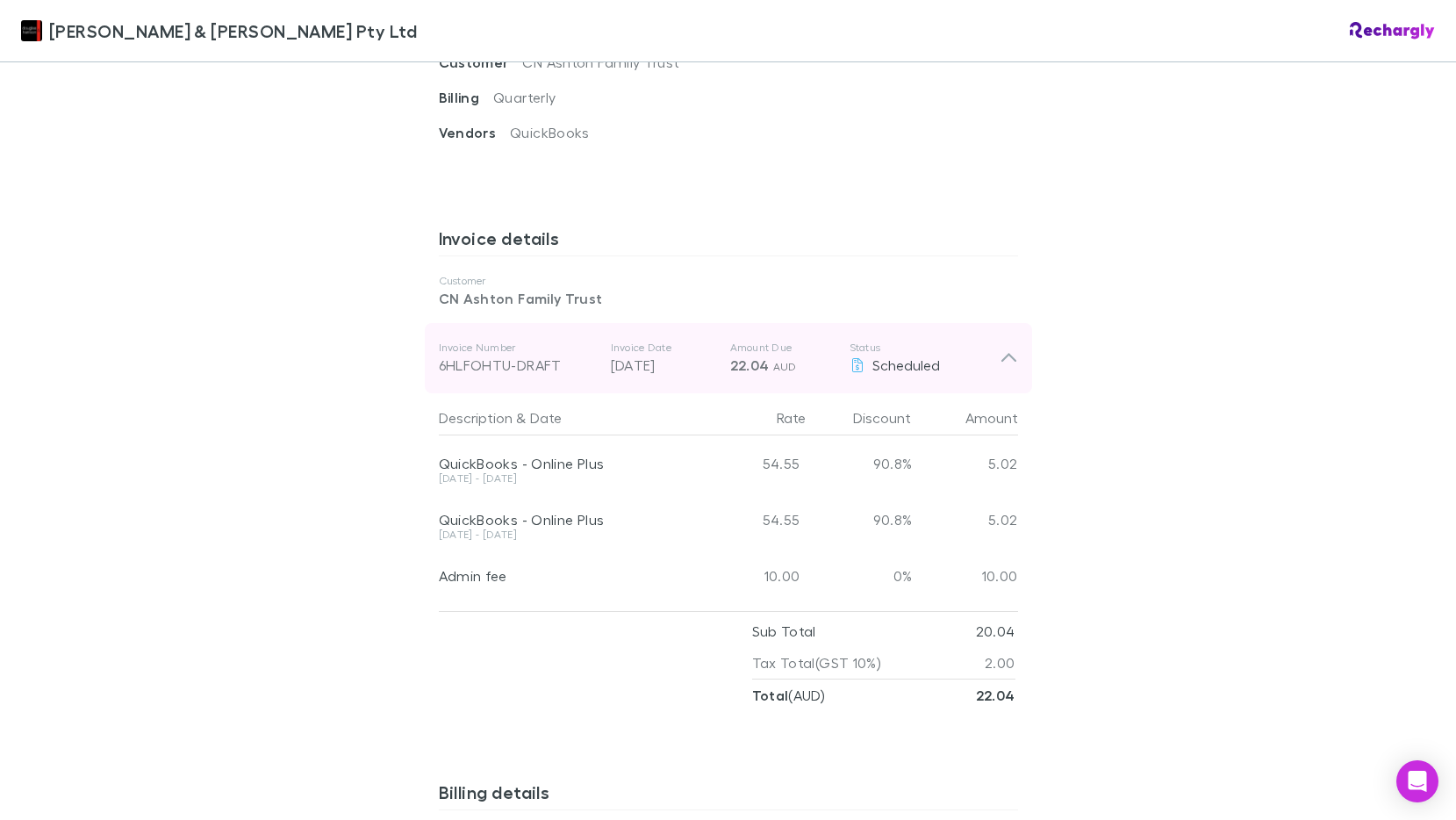
click at [1012, 338] on div "Invoice Number 6HLFOHTU-DRAFT Invoice Date [DATE] Amount Due 22.04 AUD Status S…" at bounding box center [728, 358] width 607 height 70
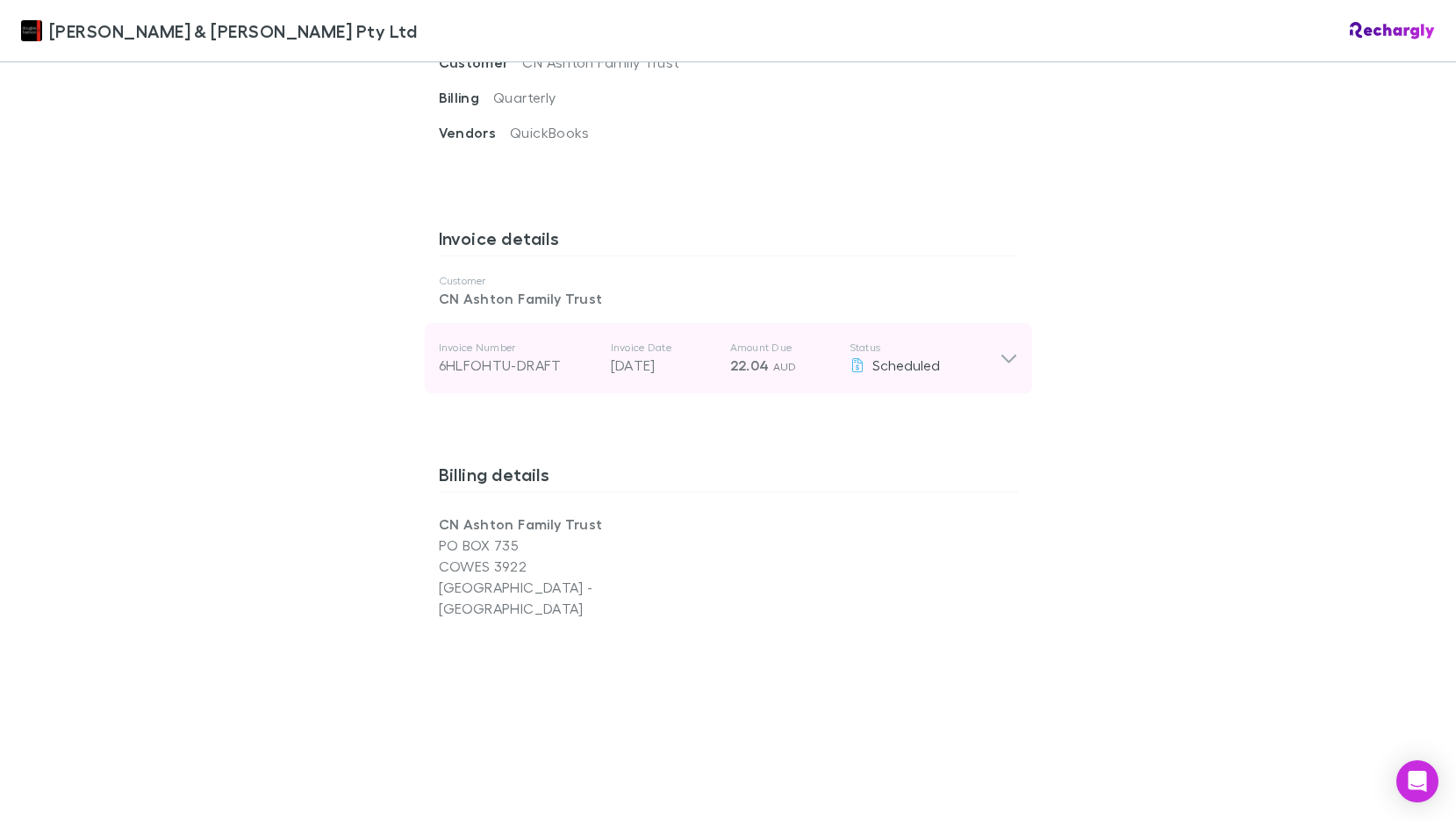
click at [1004, 355] on icon at bounding box center [1008, 359] width 15 height 9
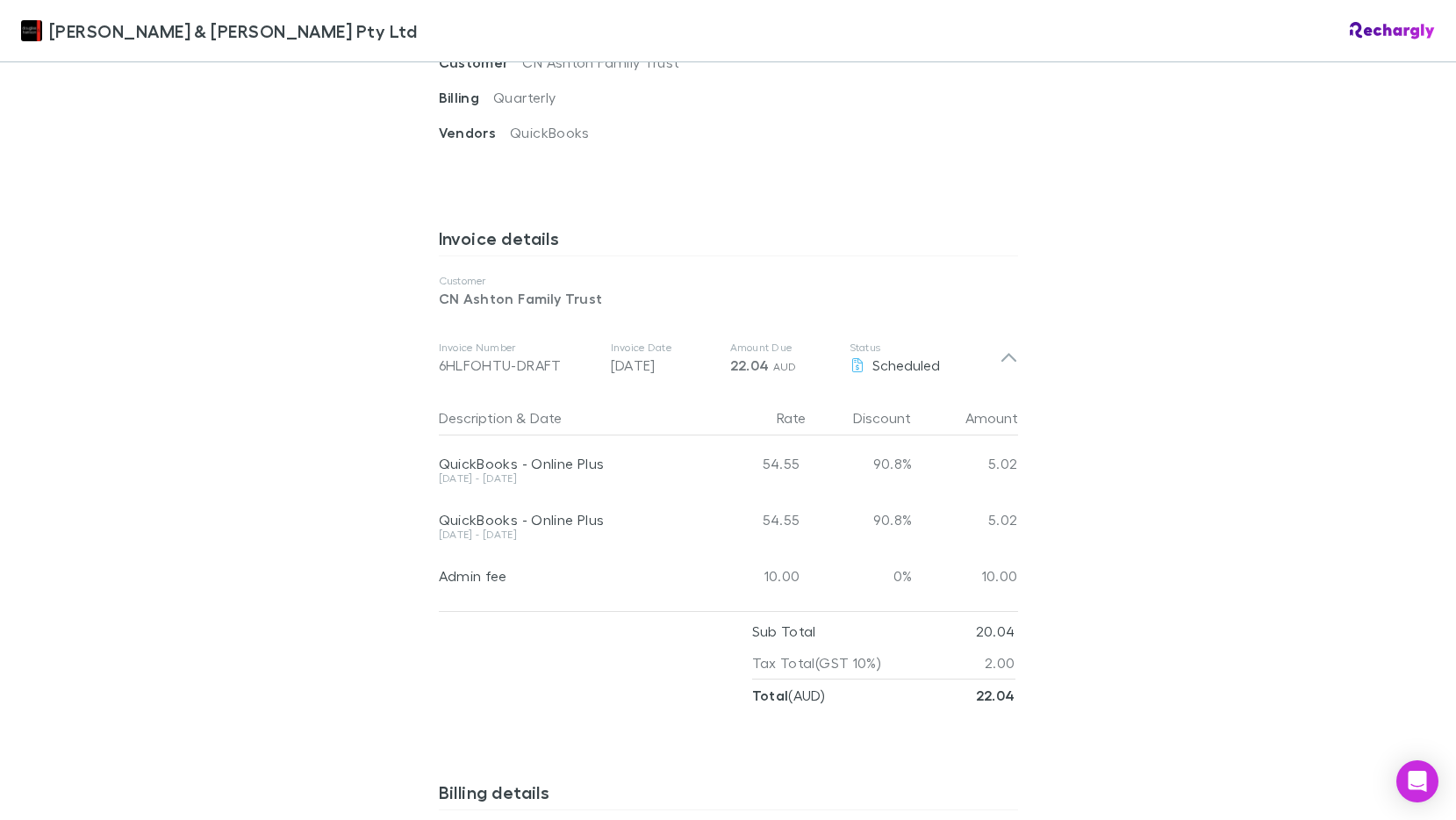
drag, startPoint x: 1060, startPoint y: 512, endPoint x: 1084, endPoint y: 510, distance: 24.1
click at [1060, 513] on div "[PERSON_NAME] & [PERSON_NAME] Pty Ltd [PERSON_NAME] & [PERSON_NAME] Pty Ltd Sof…" at bounding box center [728, 410] width 1456 height 820
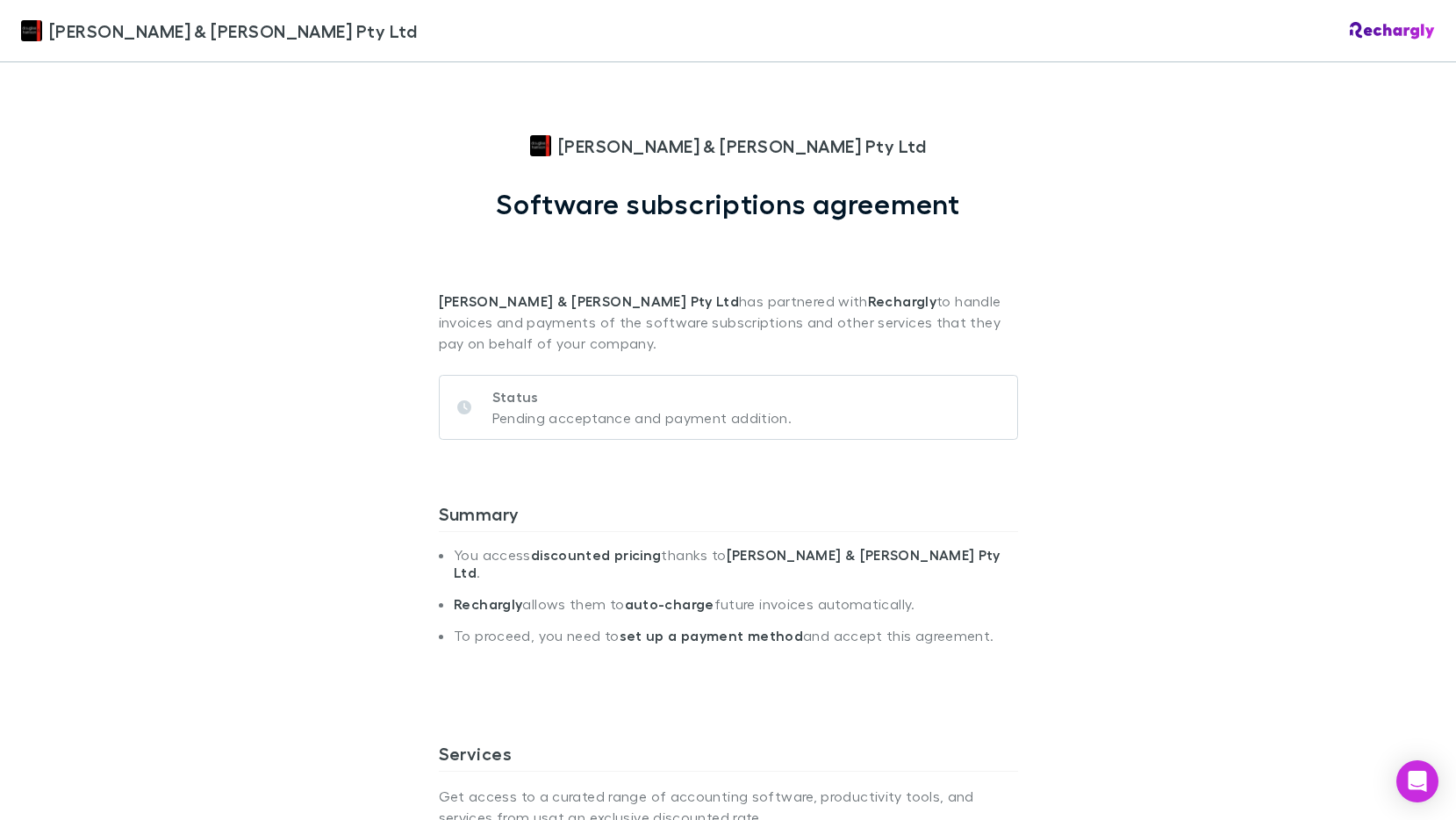
scroll to position [439, 0]
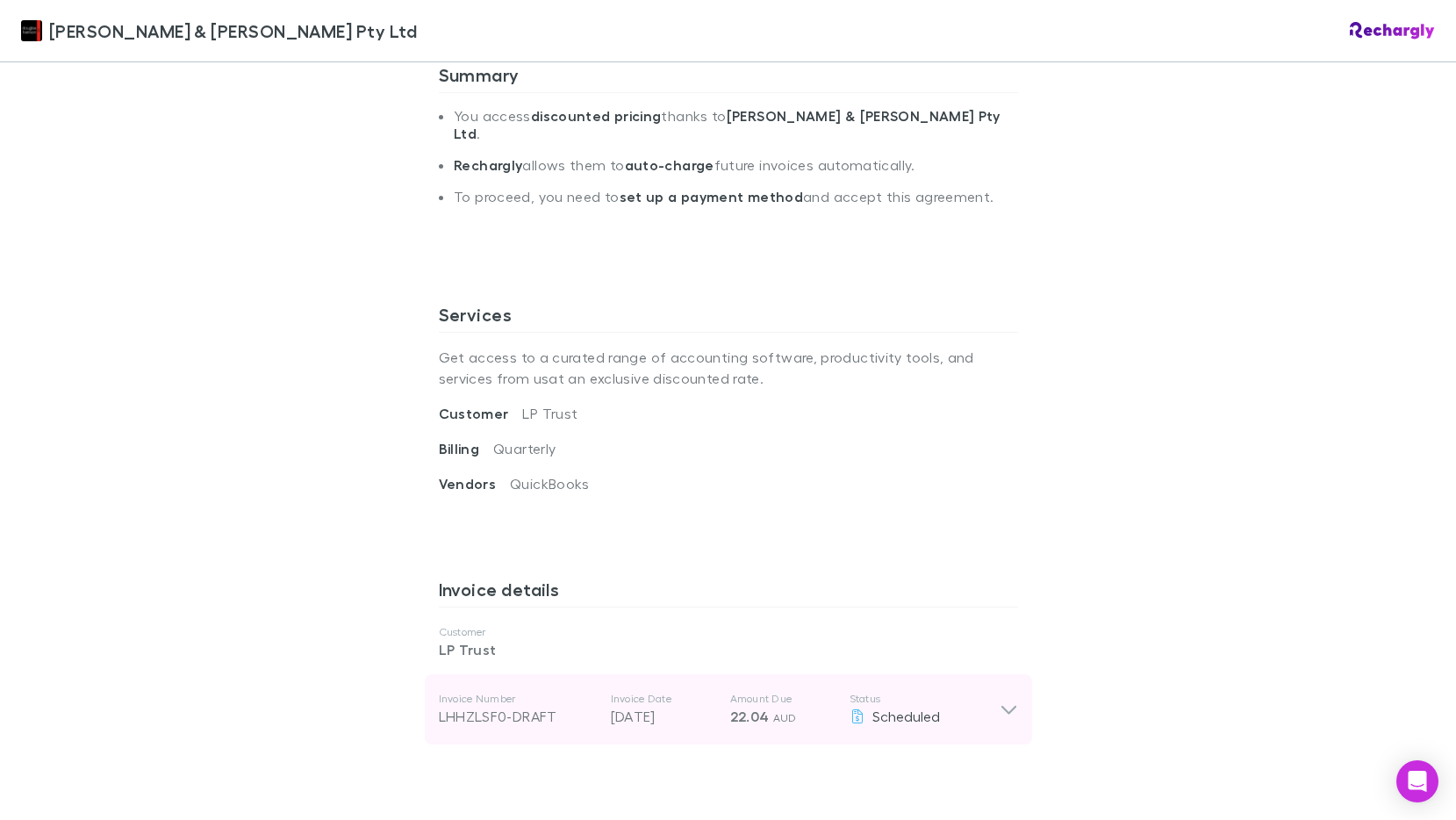
click at [1001, 706] on icon at bounding box center [1008, 711] width 15 height 9
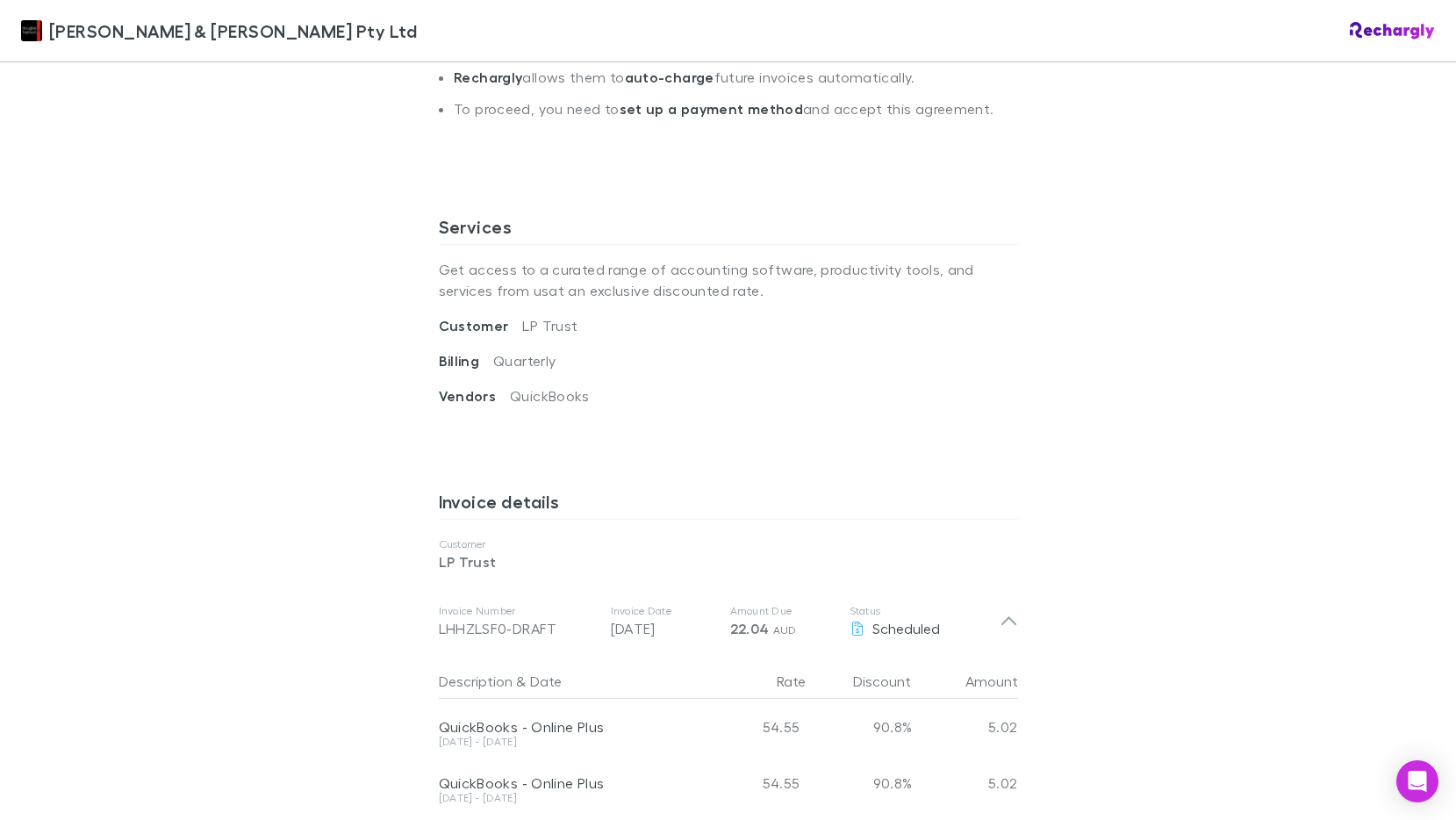
scroll to position [176, 0]
